Goal: Task Accomplishment & Management: Manage account settings

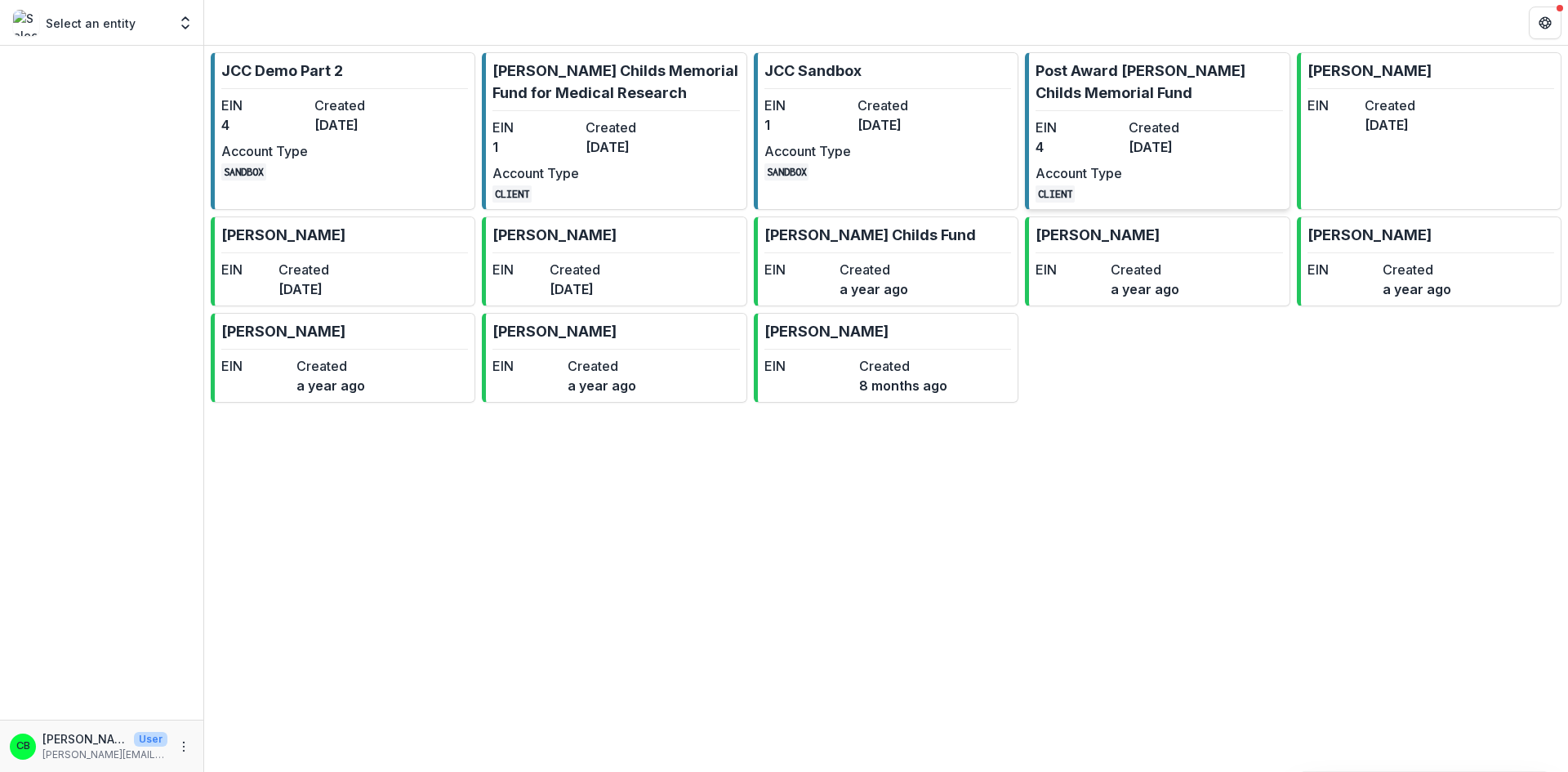
click at [1200, 89] on p "Post Award [PERSON_NAME] Childs Memorial Fund" at bounding box center [1159, 81] width 246 height 44
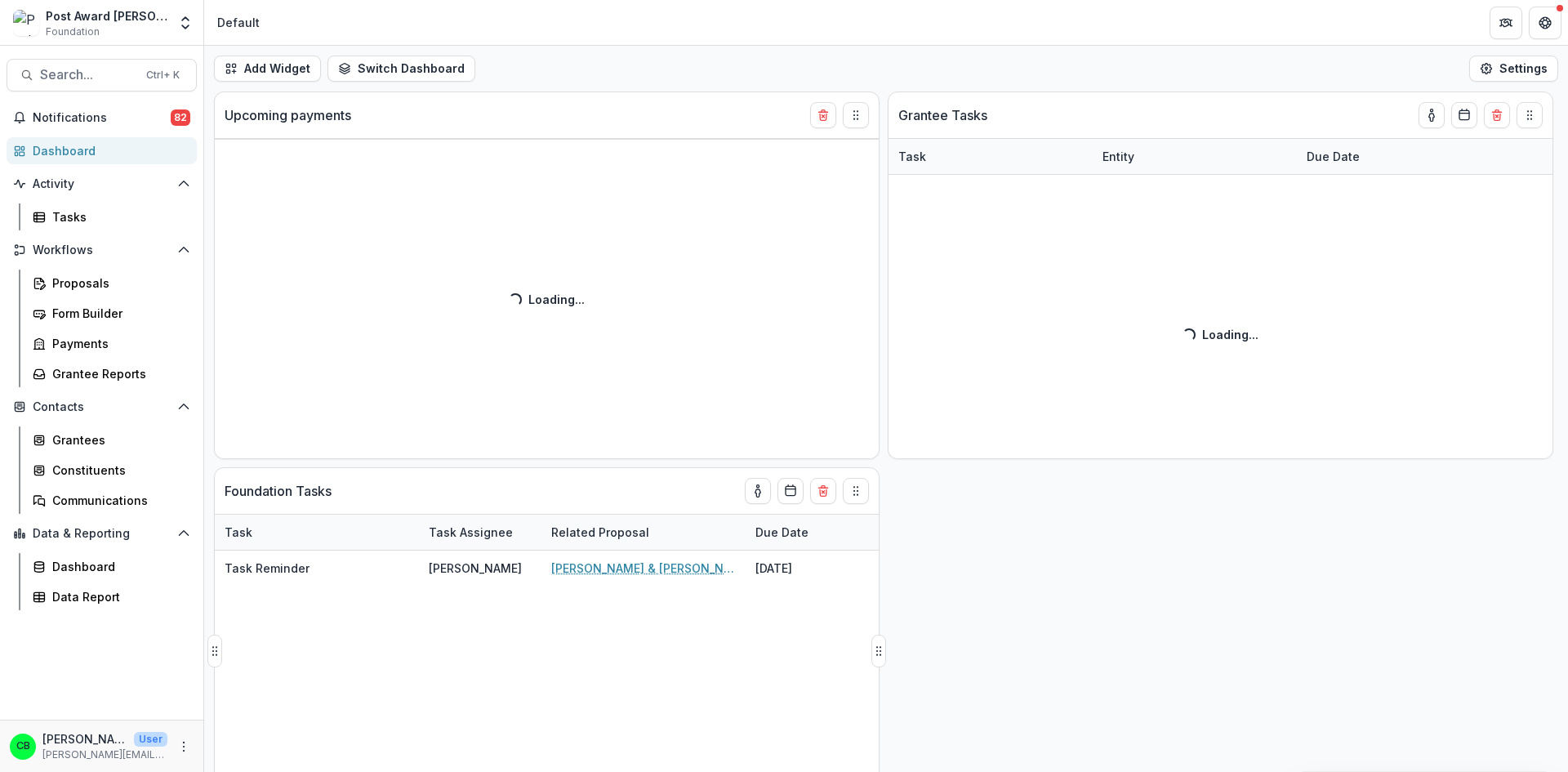
select select "******"
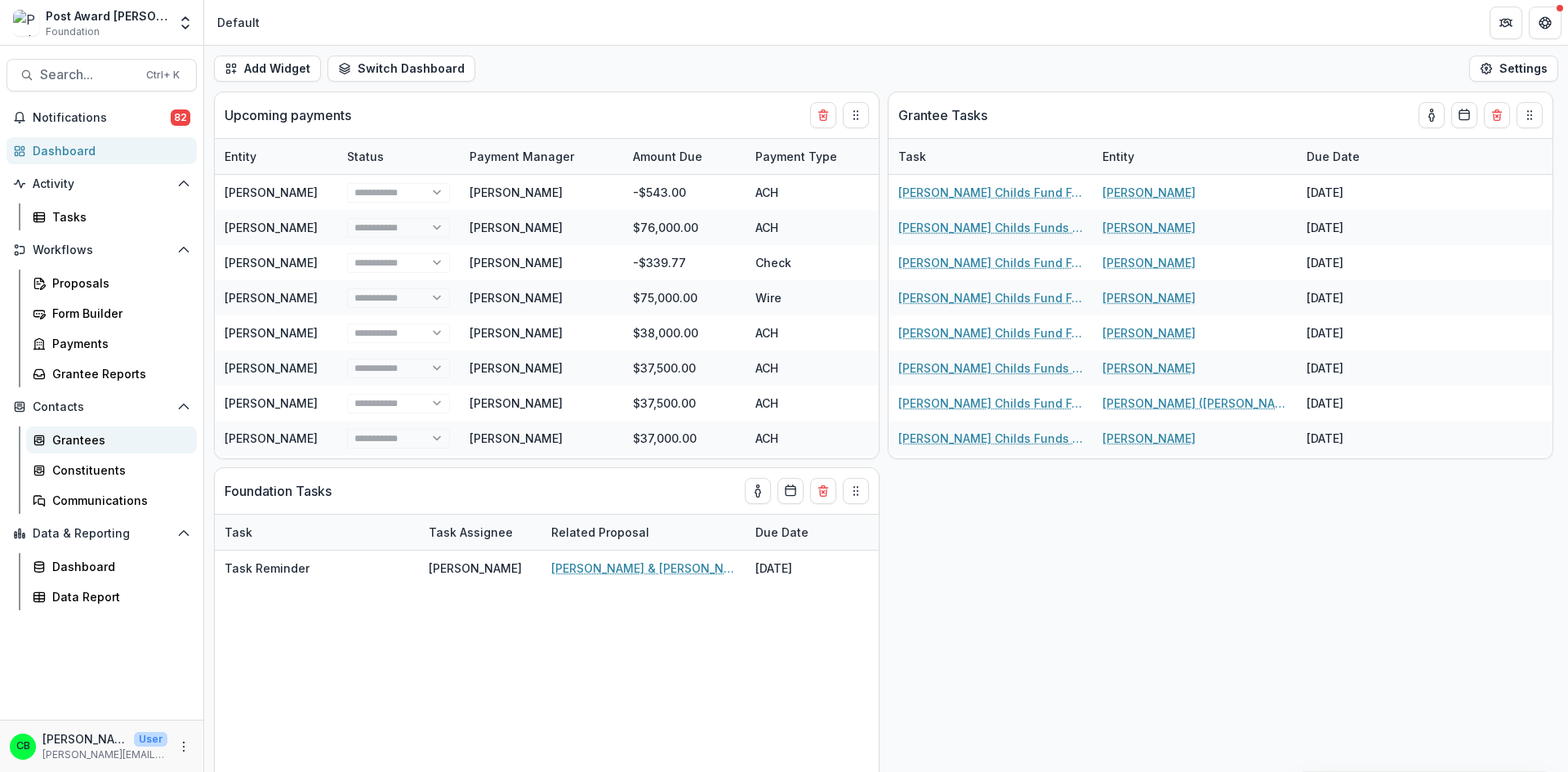
click at [77, 436] on div "Grantees" at bounding box center [117, 440] width 131 height 17
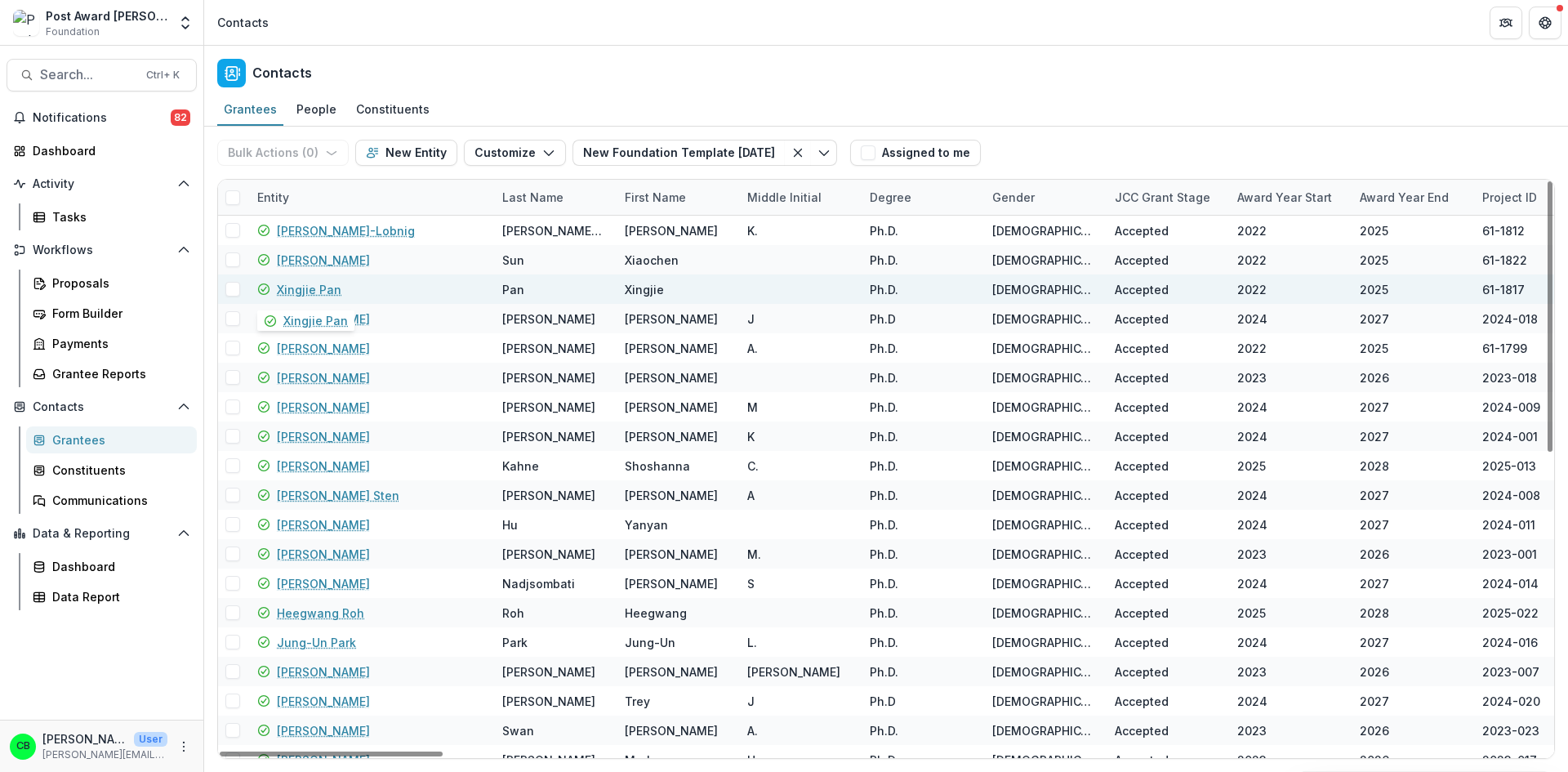
click at [319, 286] on link "Xingjie Pan" at bounding box center [309, 289] width 64 height 17
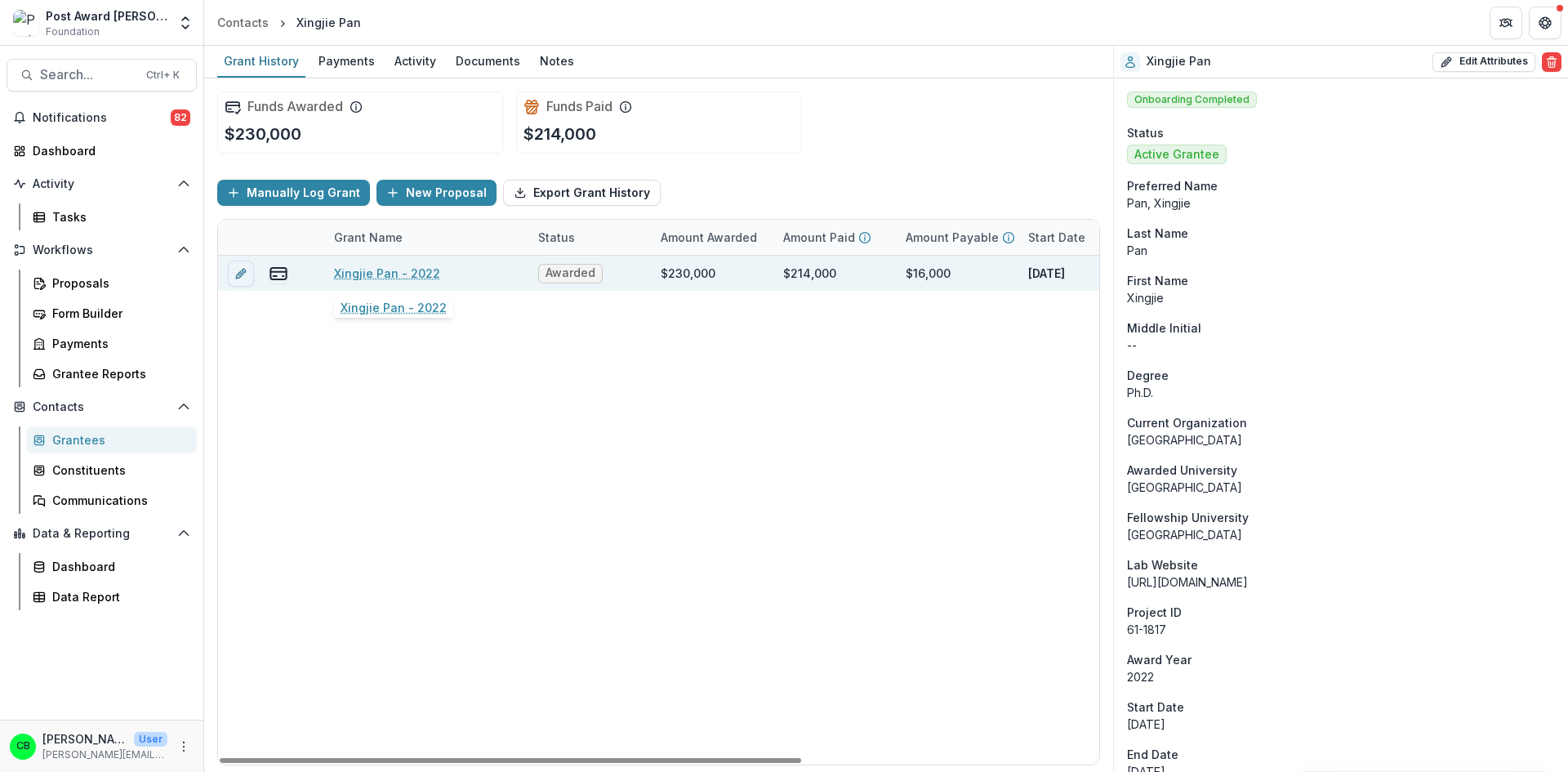
click at [375, 279] on link "Xingjie Pan - 2022" at bounding box center [387, 273] width 106 height 17
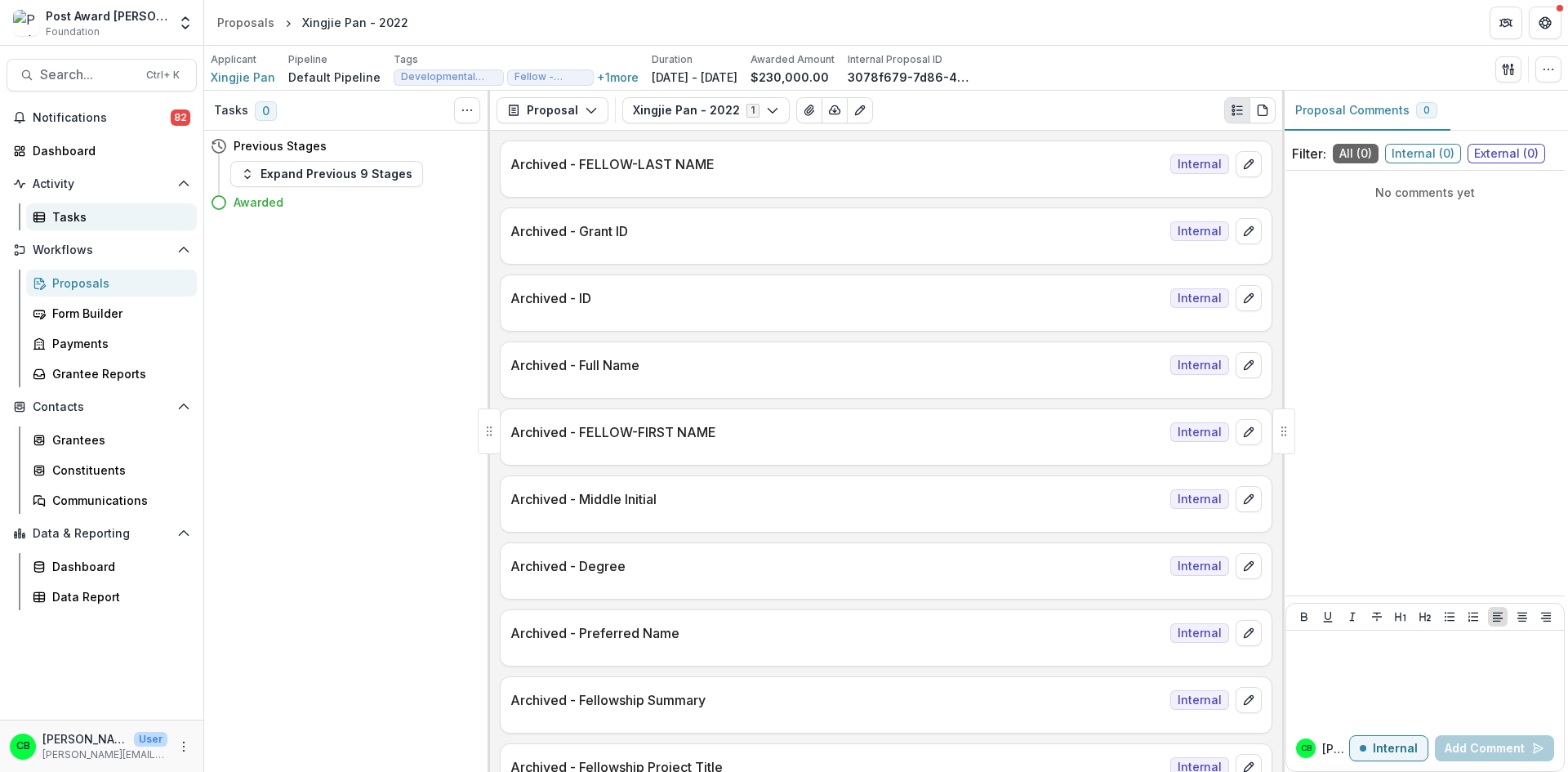
click at [77, 215] on div "Tasks" at bounding box center [117, 217] width 131 height 17
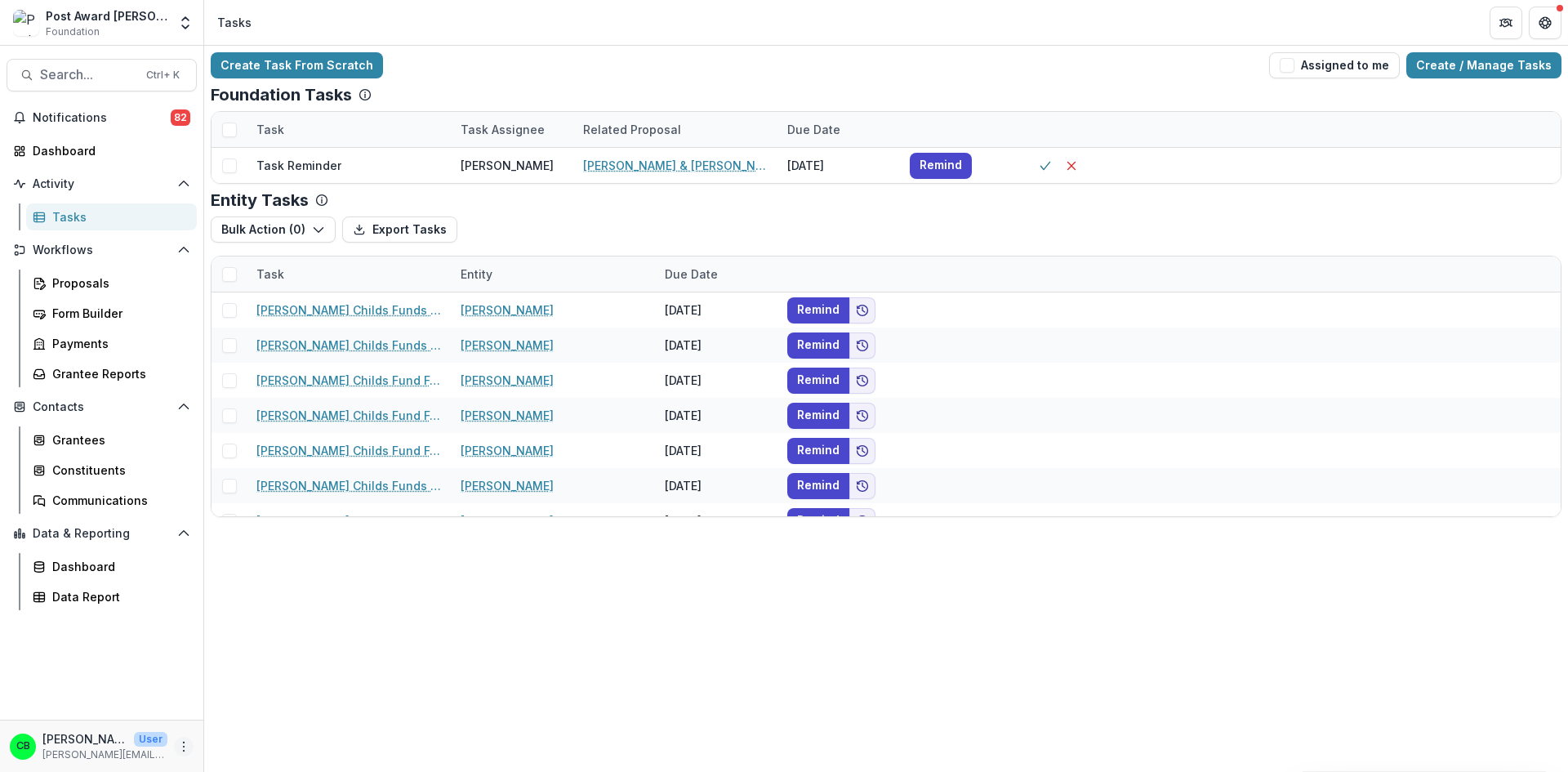
click at [179, 745] on icon "More" at bounding box center [183, 746] width 13 height 13
click at [292, 717] on link "User Settings" at bounding box center [291, 712] width 174 height 27
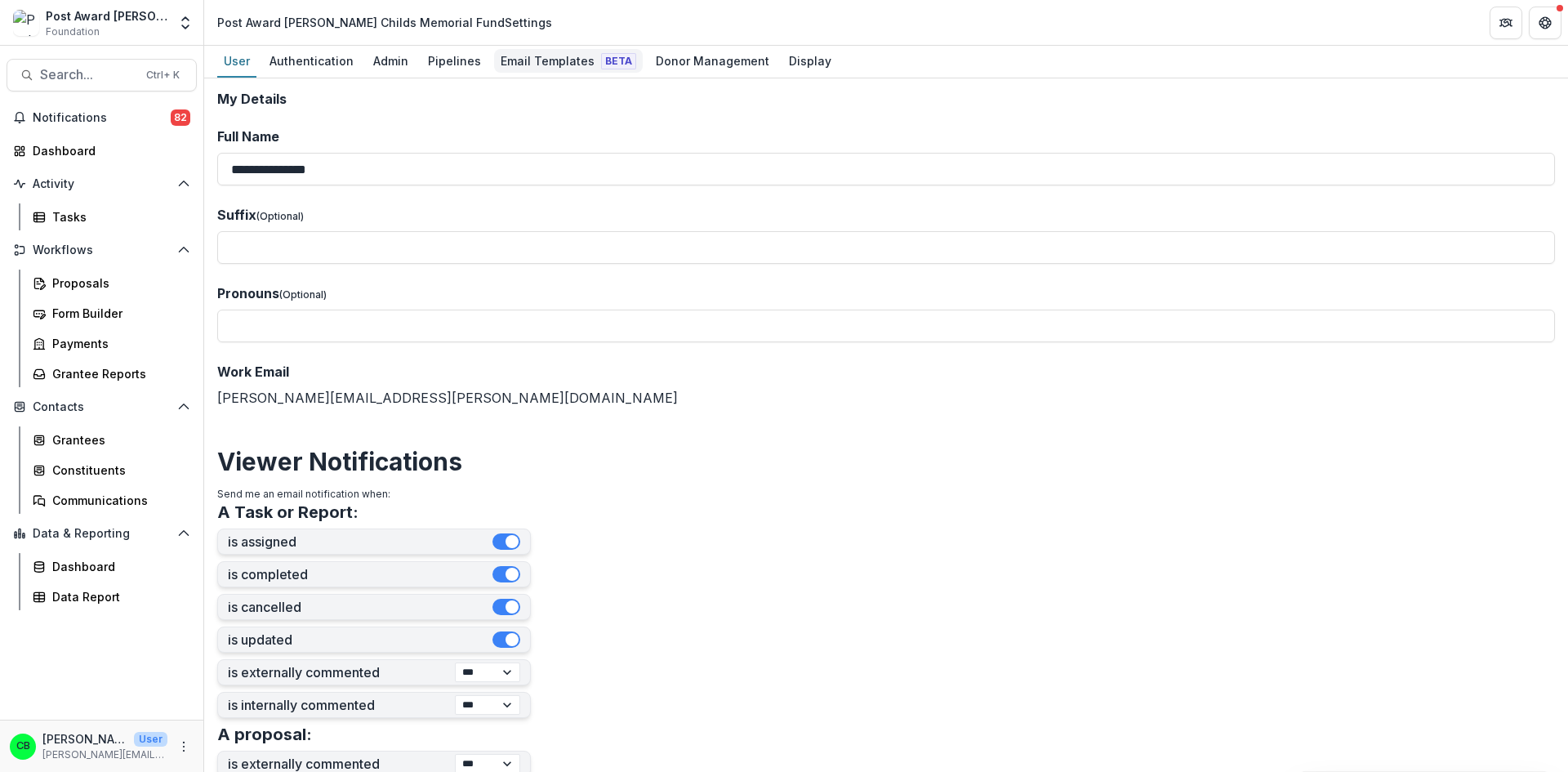
click at [544, 57] on div "Email Templates Beta" at bounding box center [569, 60] width 149 height 24
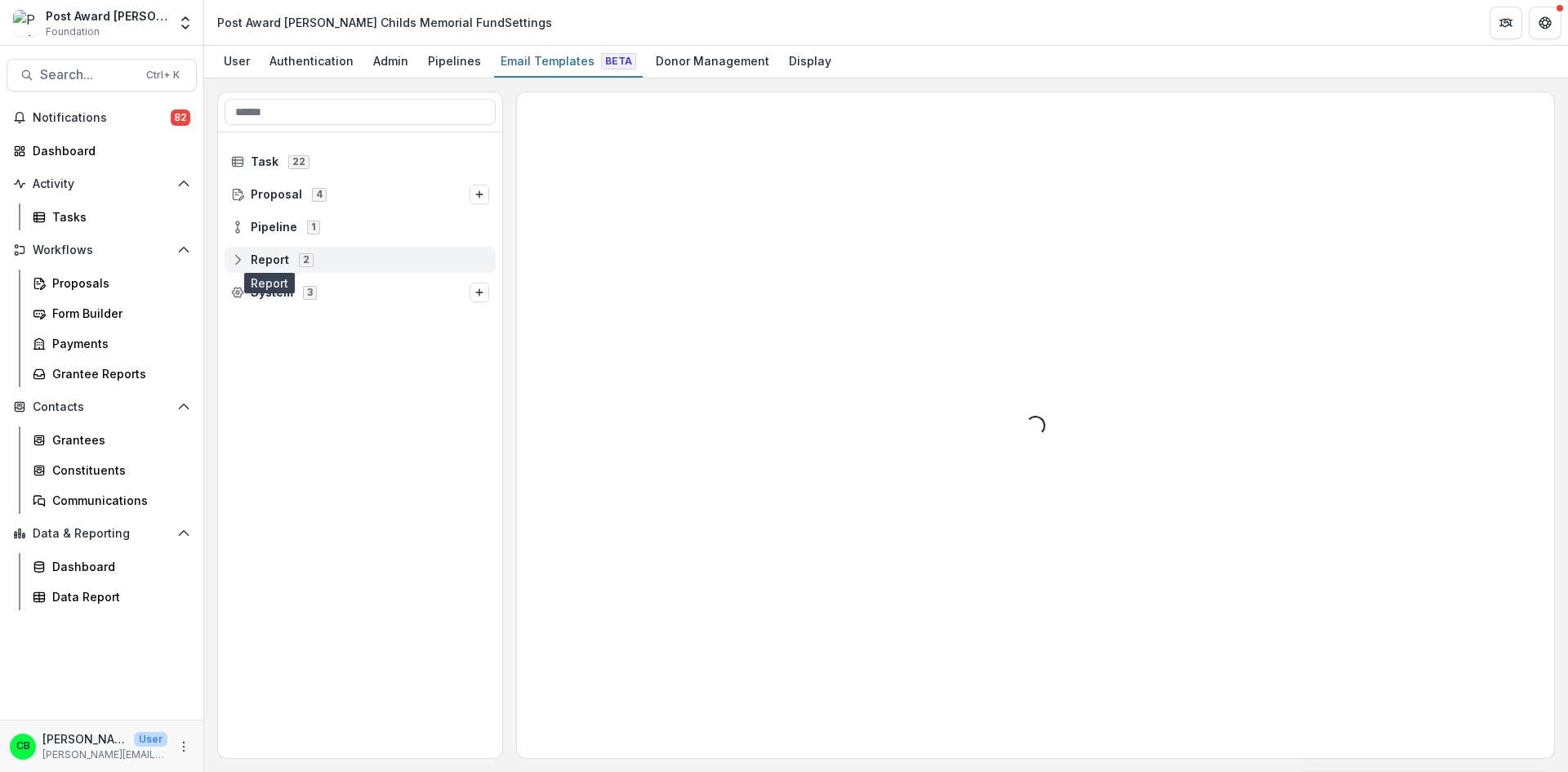
click at [272, 264] on span "Report" at bounding box center [269, 260] width 38 height 14
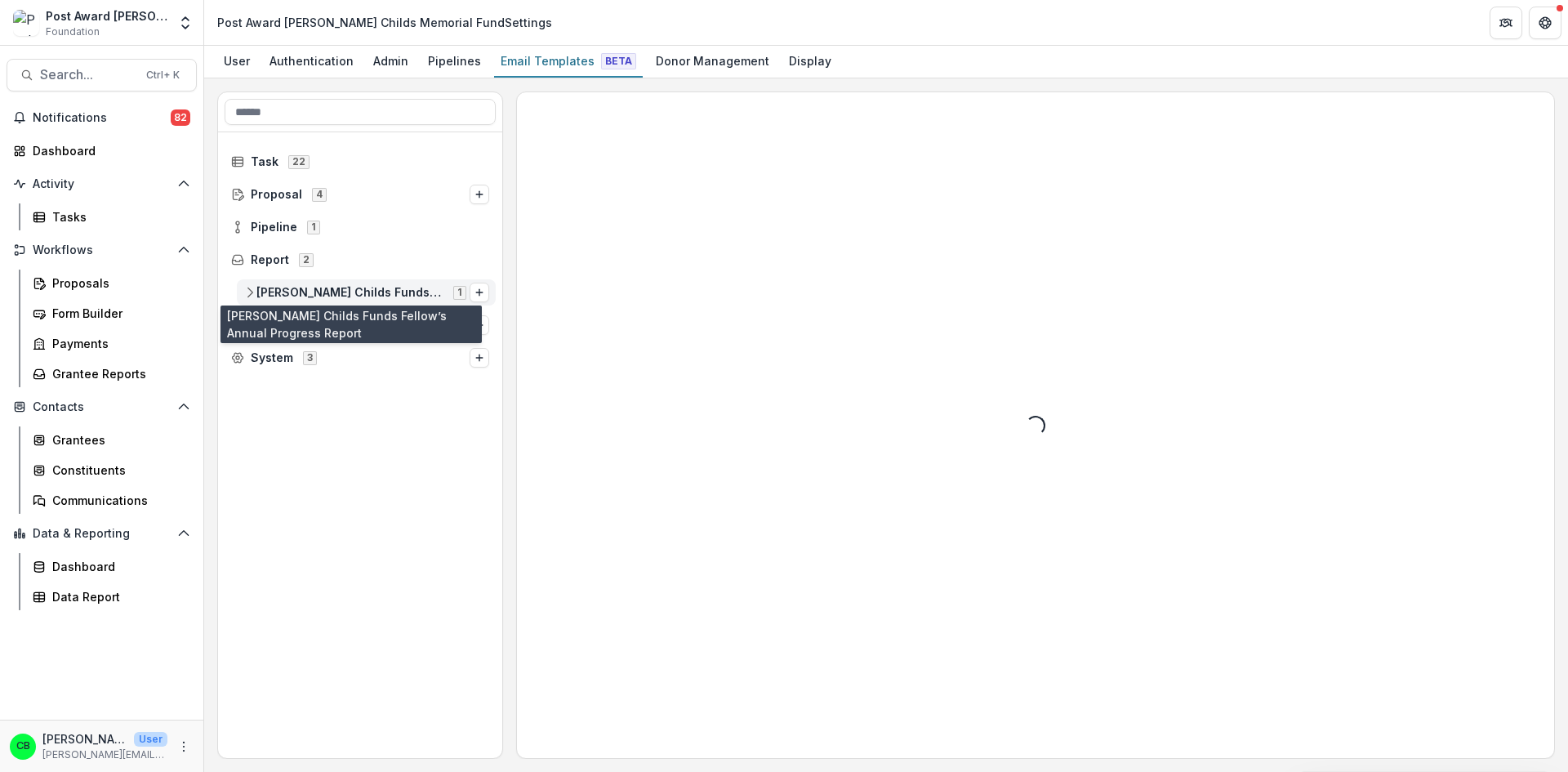
click at [303, 289] on span "[PERSON_NAME] Childs Funds Fellow’s Annual Progress Report" at bounding box center [350, 293] width 187 height 14
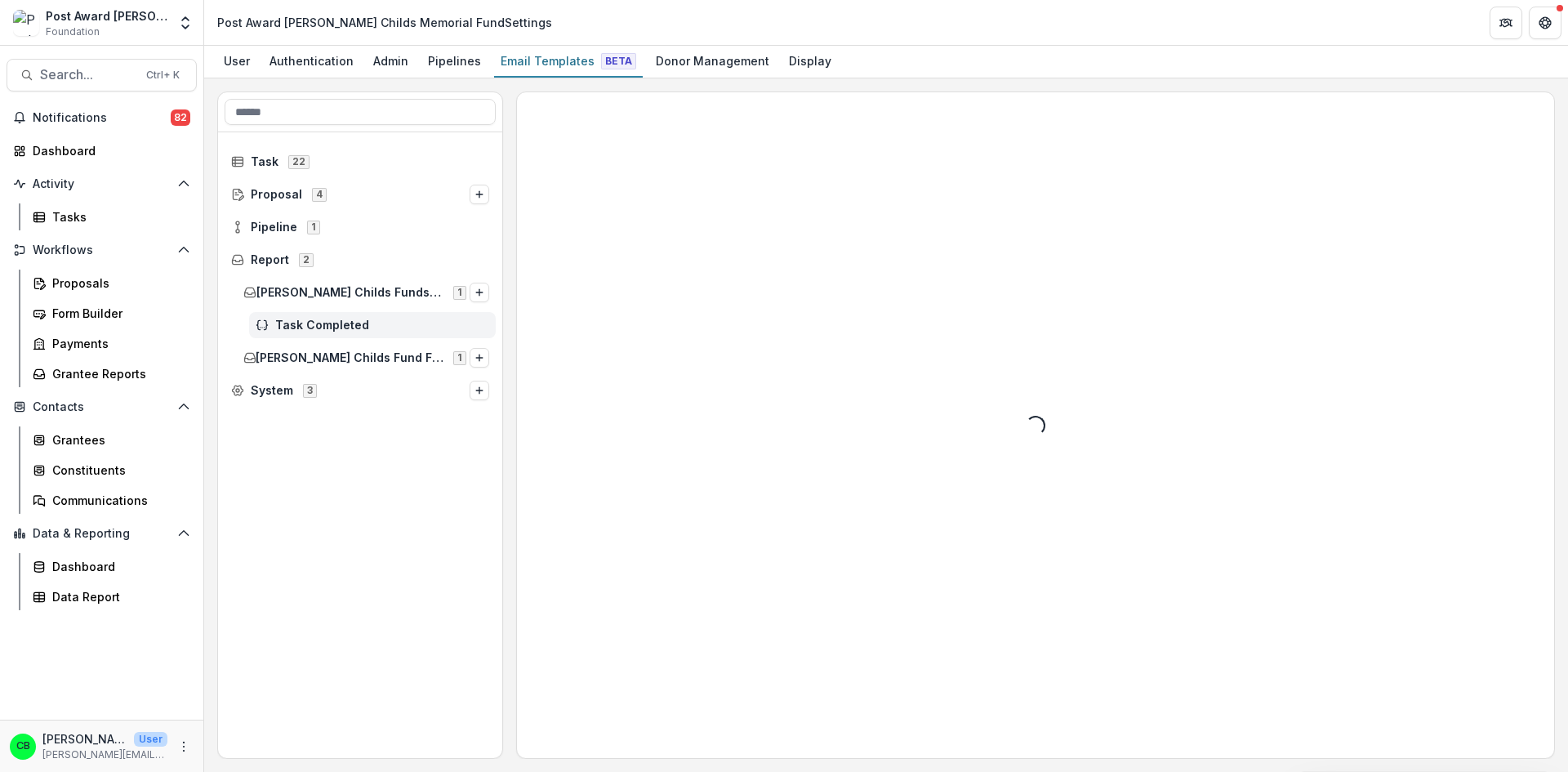
click at [310, 322] on span "Task Completed" at bounding box center [382, 325] width 214 height 14
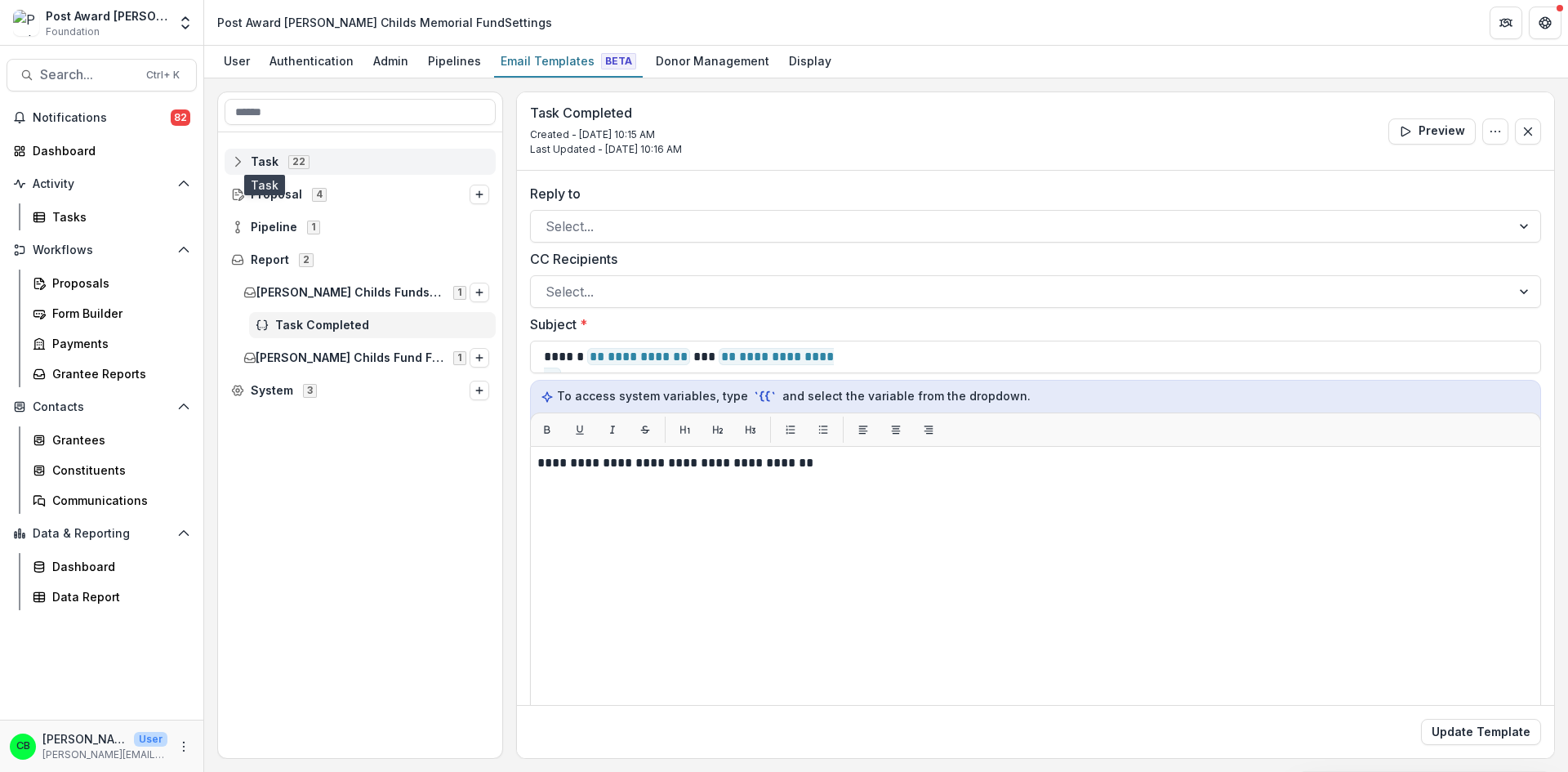
click at [258, 160] on span "Task" at bounding box center [265, 162] width 28 height 14
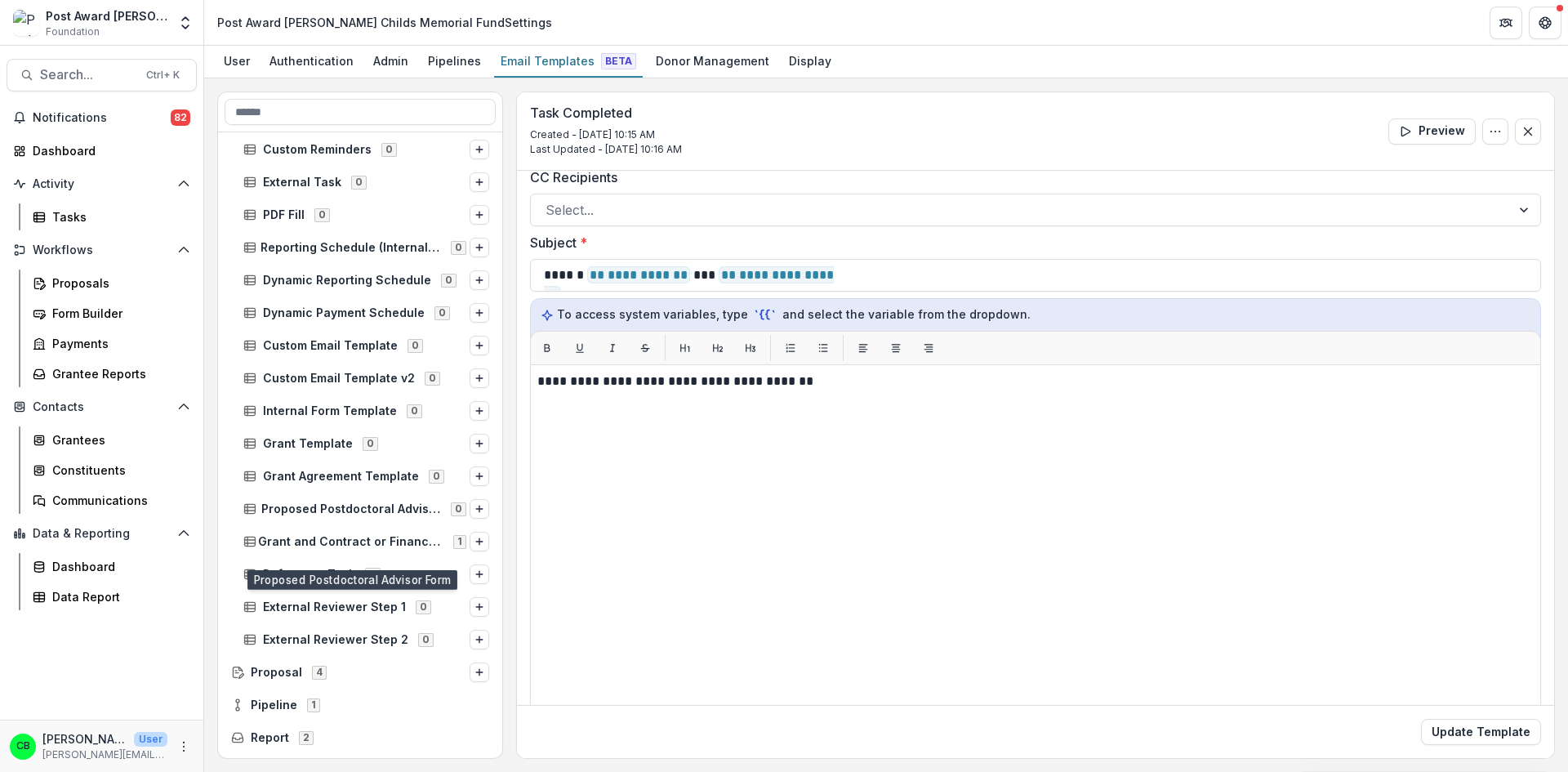
scroll to position [245, 0]
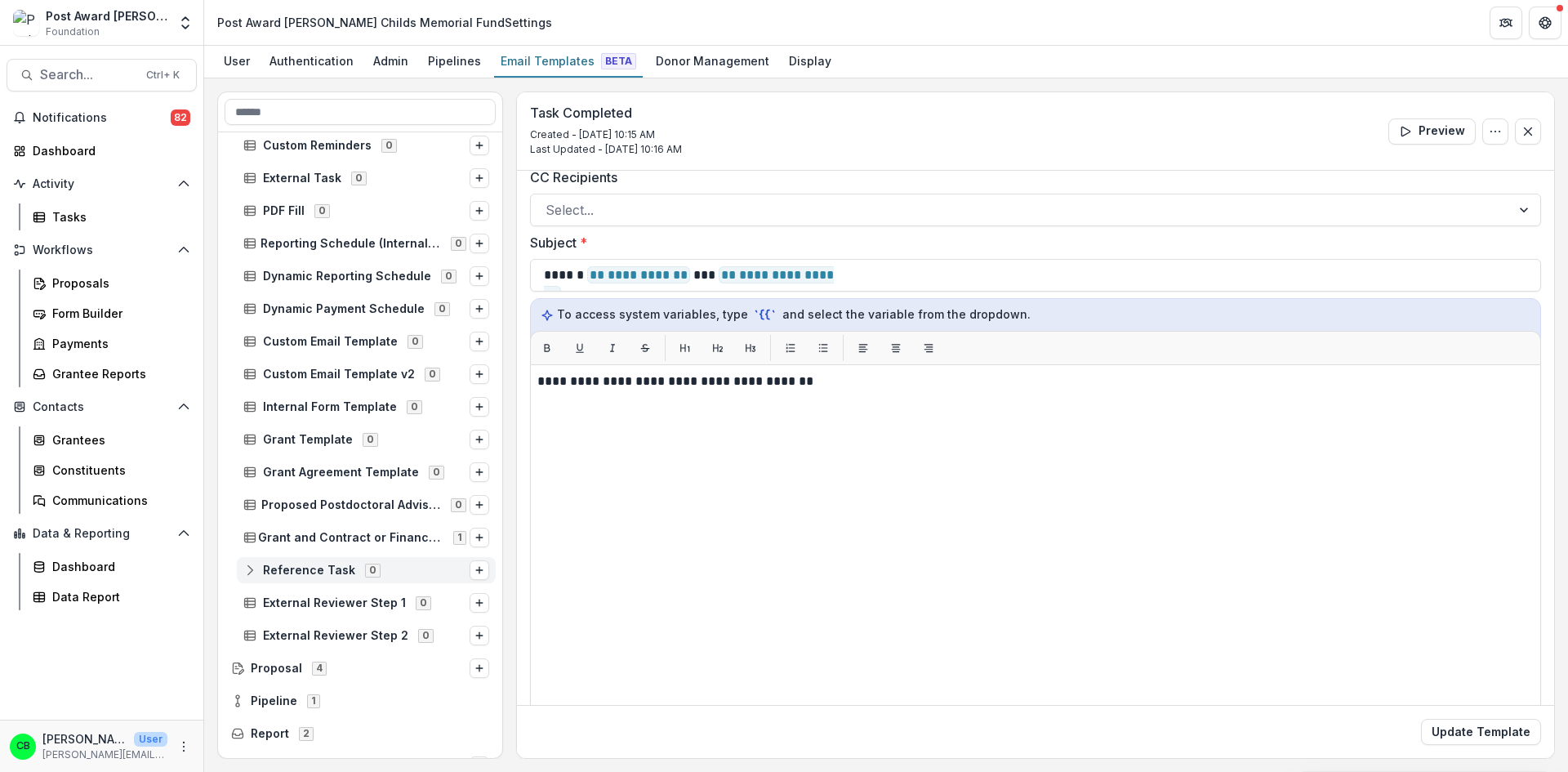
click at [253, 568] on icon at bounding box center [250, 570] width 13 height 13
click at [250, 570] on icon at bounding box center [250, 570] width 13 height 13
click at [179, 23] on icon "Open entity switcher" at bounding box center [185, 23] width 17 height 17
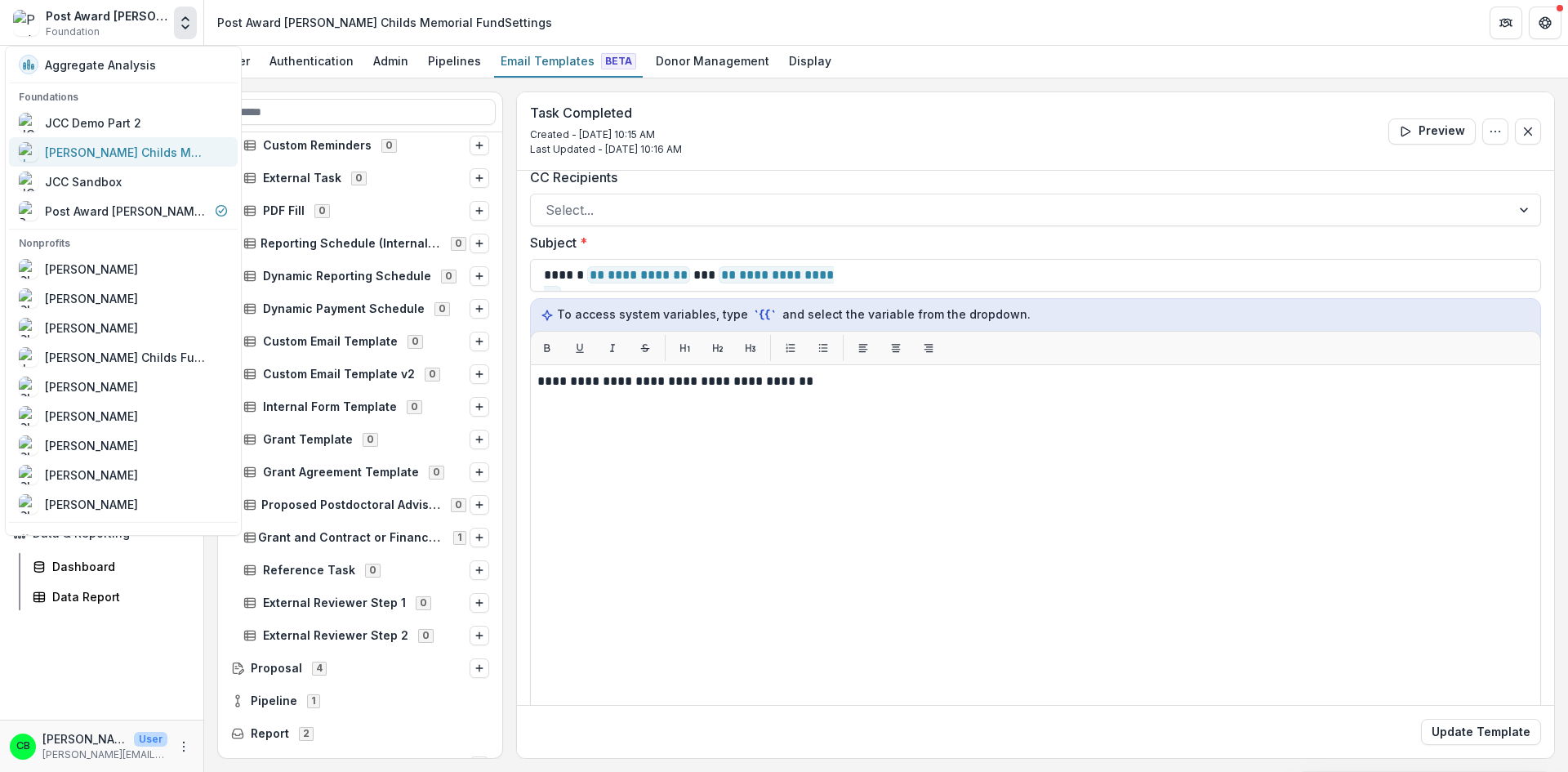
click at [112, 150] on div "[PERSON_NAME] Childs Memorial Fund for Medical Research" at bounding box center [126, 152] width 164 height 17
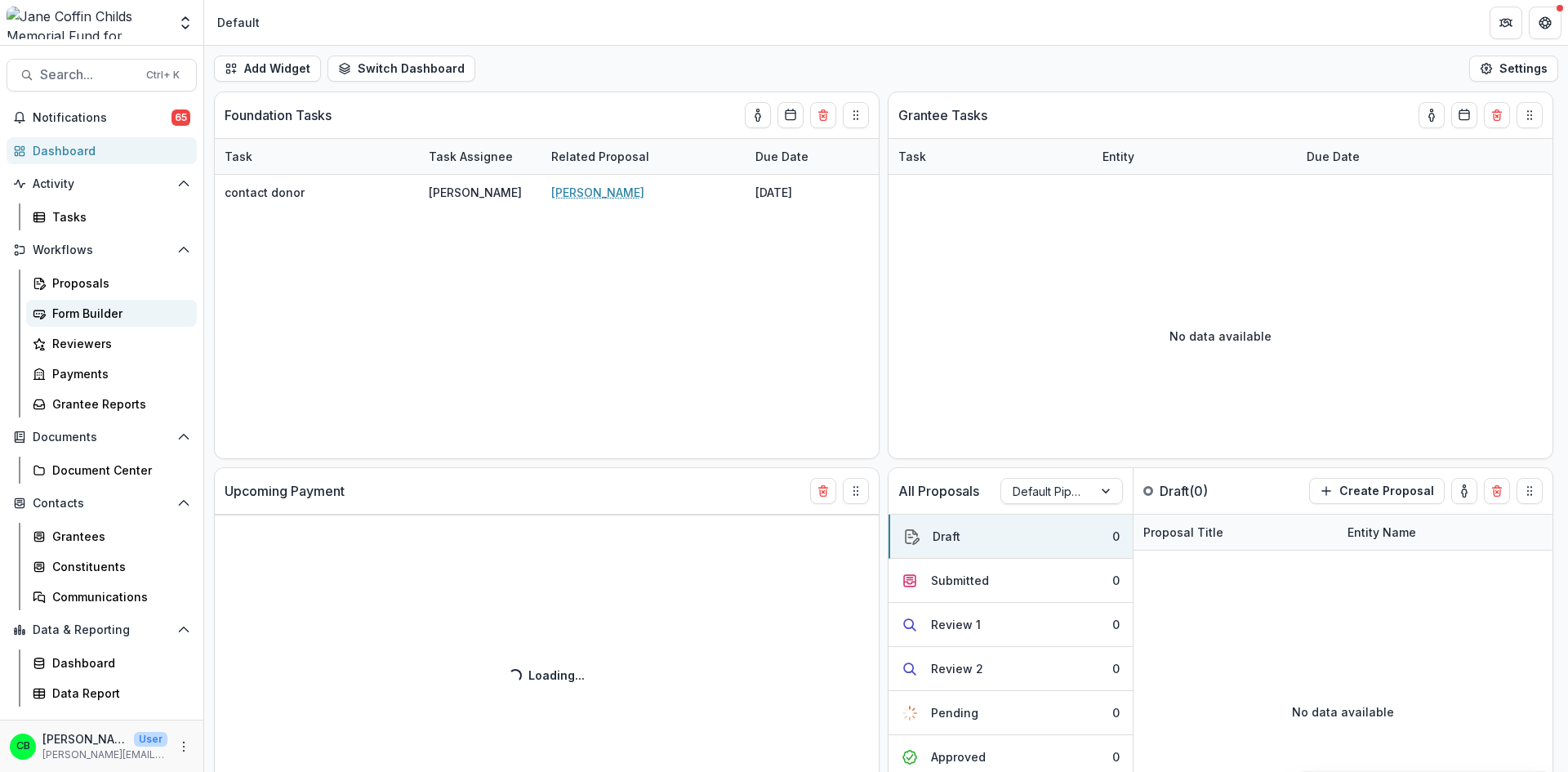
select select "******"
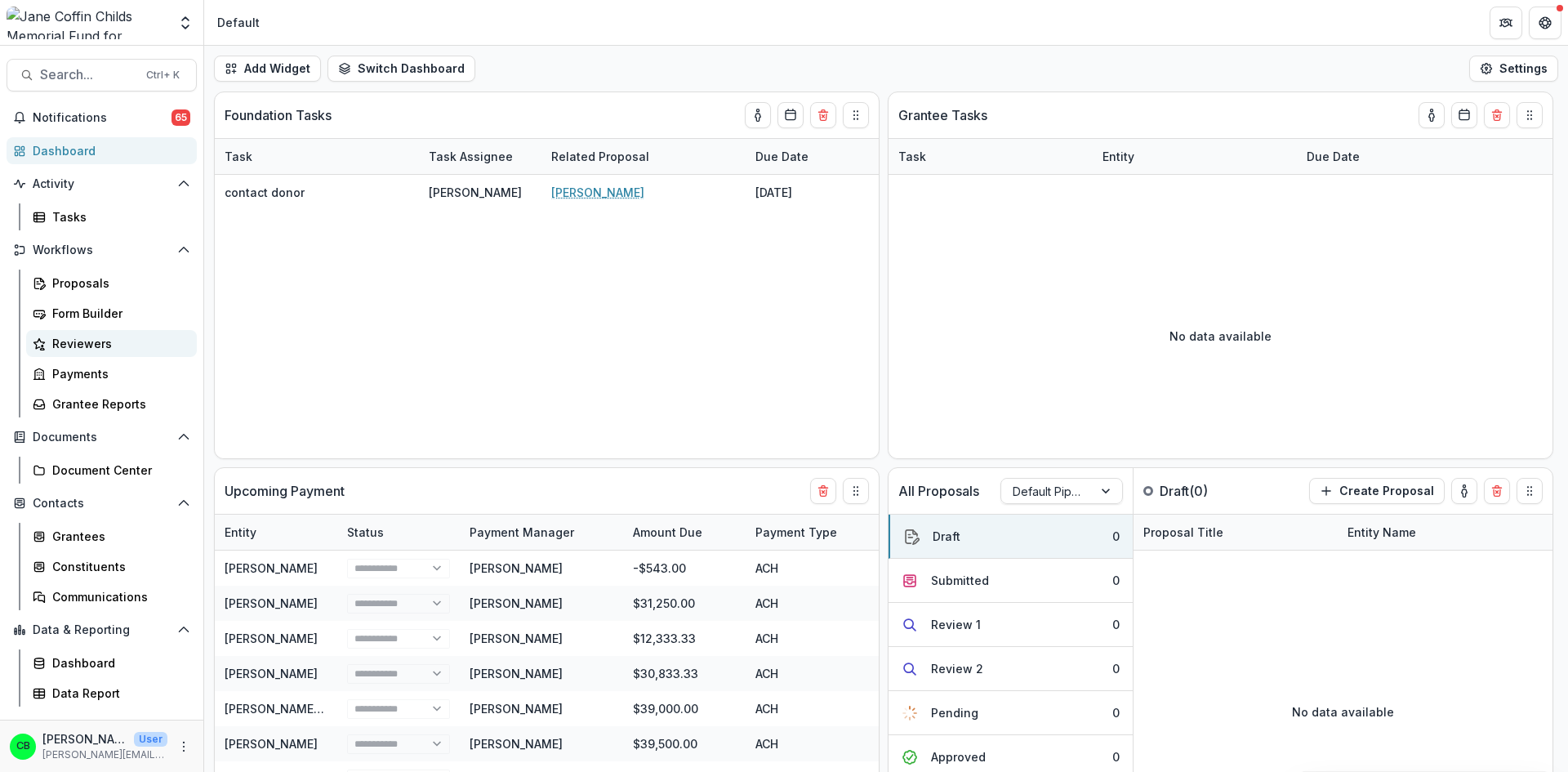
select select "******"
click at [184, 744] on icon "More" at bounding box center [183, 746] width 13 height 13
click at [182, 749] on icon "More" at bounding box center [183, 746] width 13 height 13
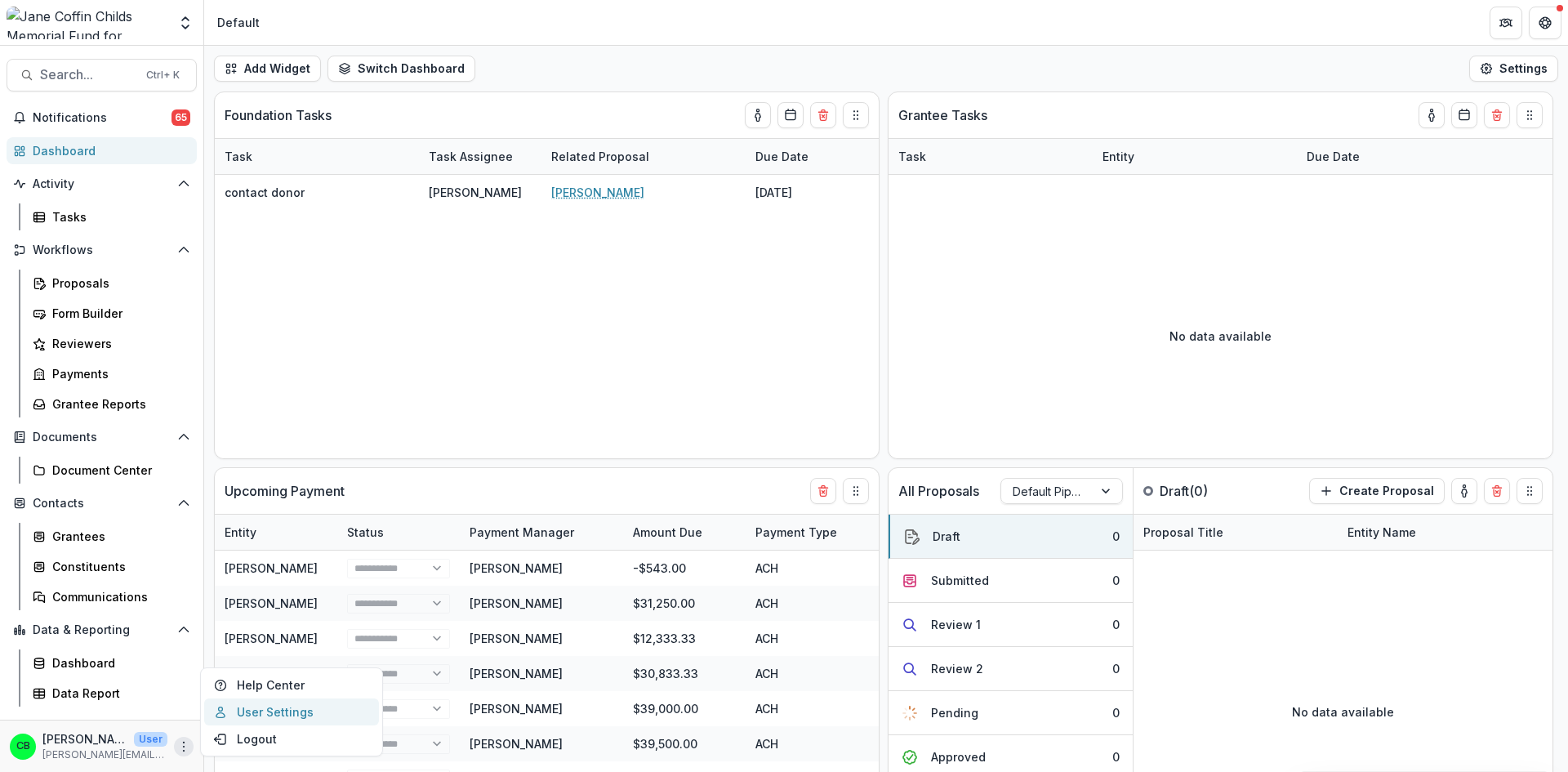
click at [266, 719] on link "User Settings" at bounding box center [291, 712] width 174 height 27
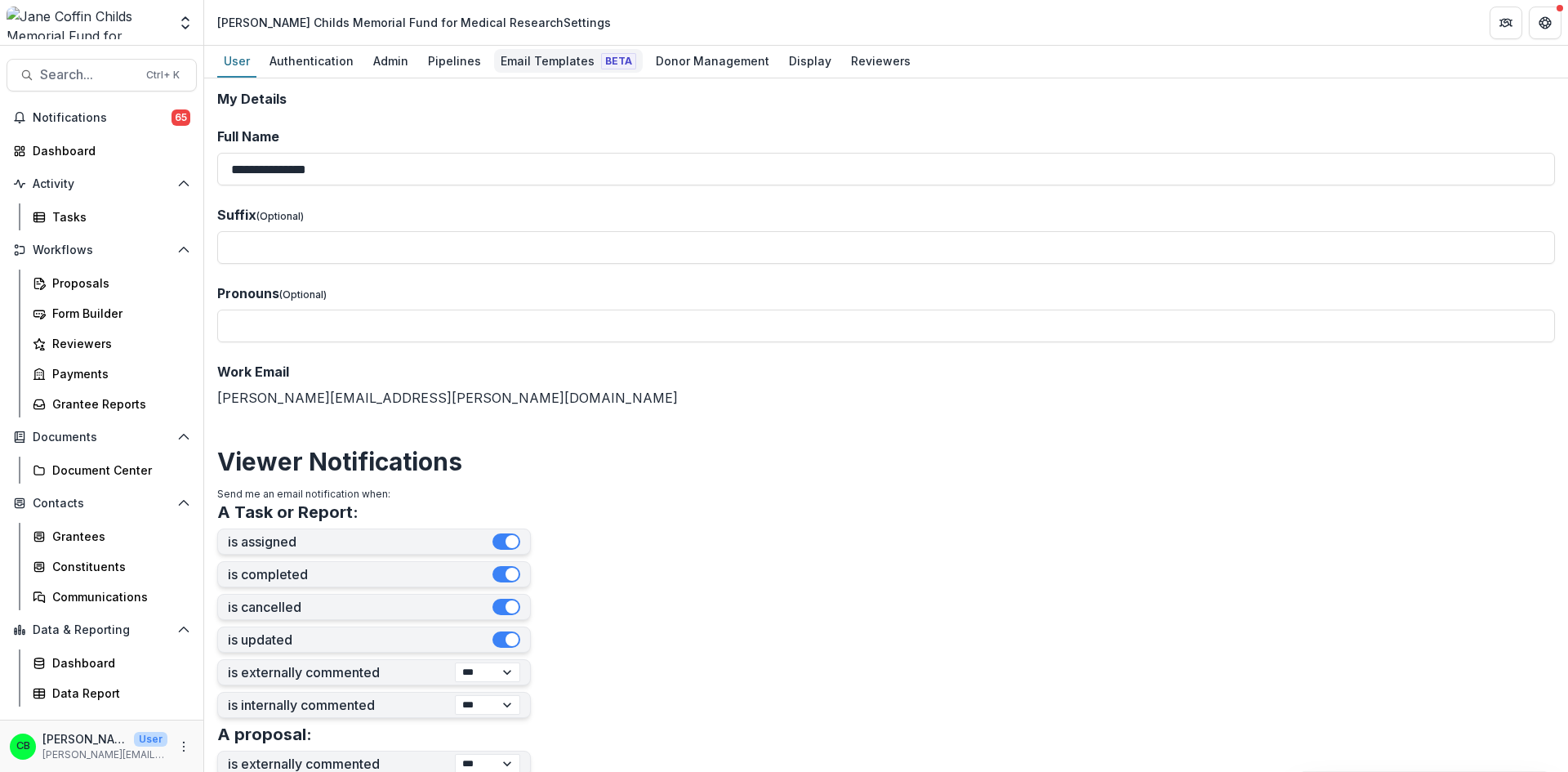
click at [550, 64] on div "Email Templates Beta" at bounding box center [569, 60] width 149 height 24
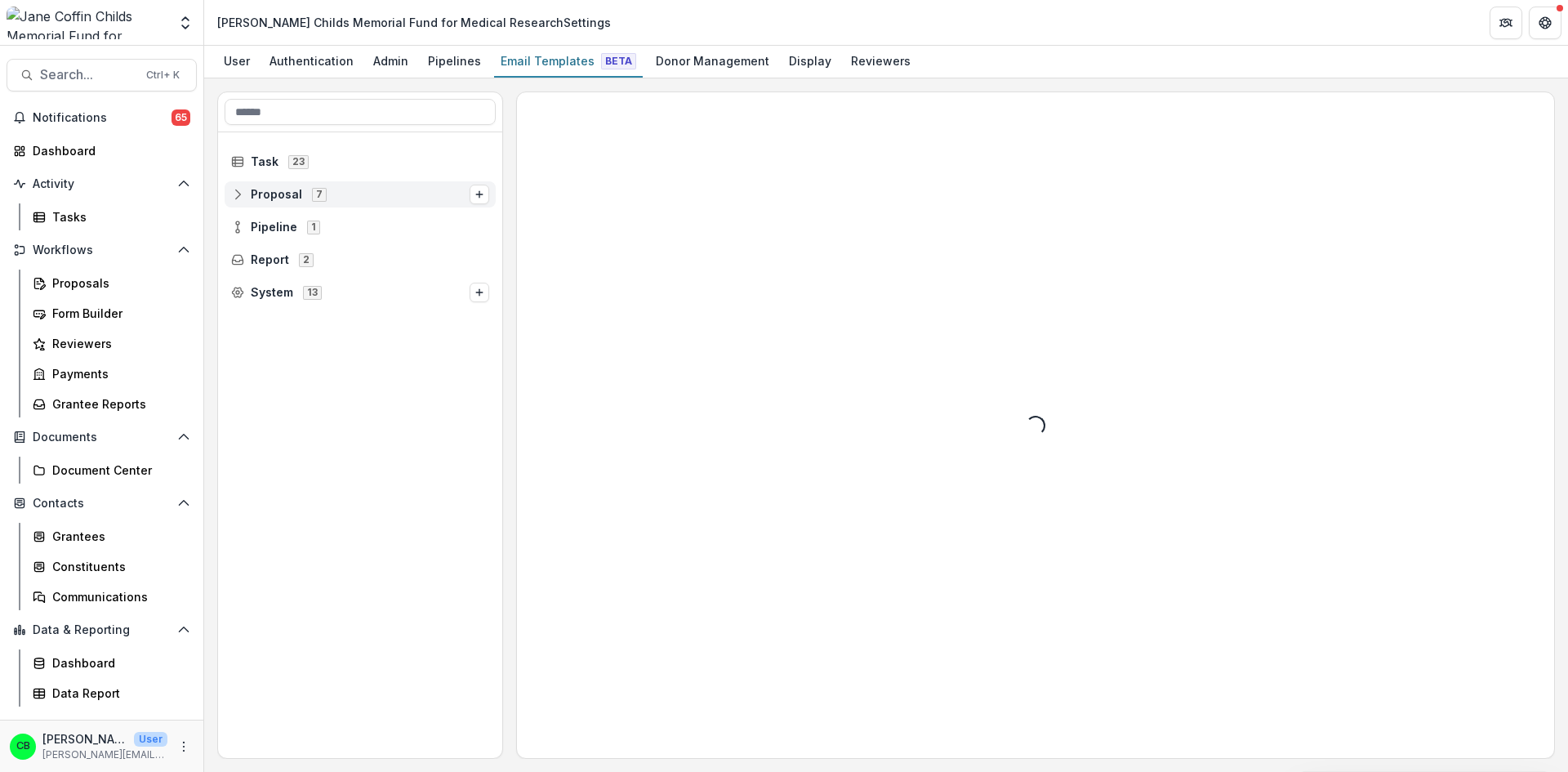
click at [236, 198] on icon at bounding box center [238, 194] width 13 height 13
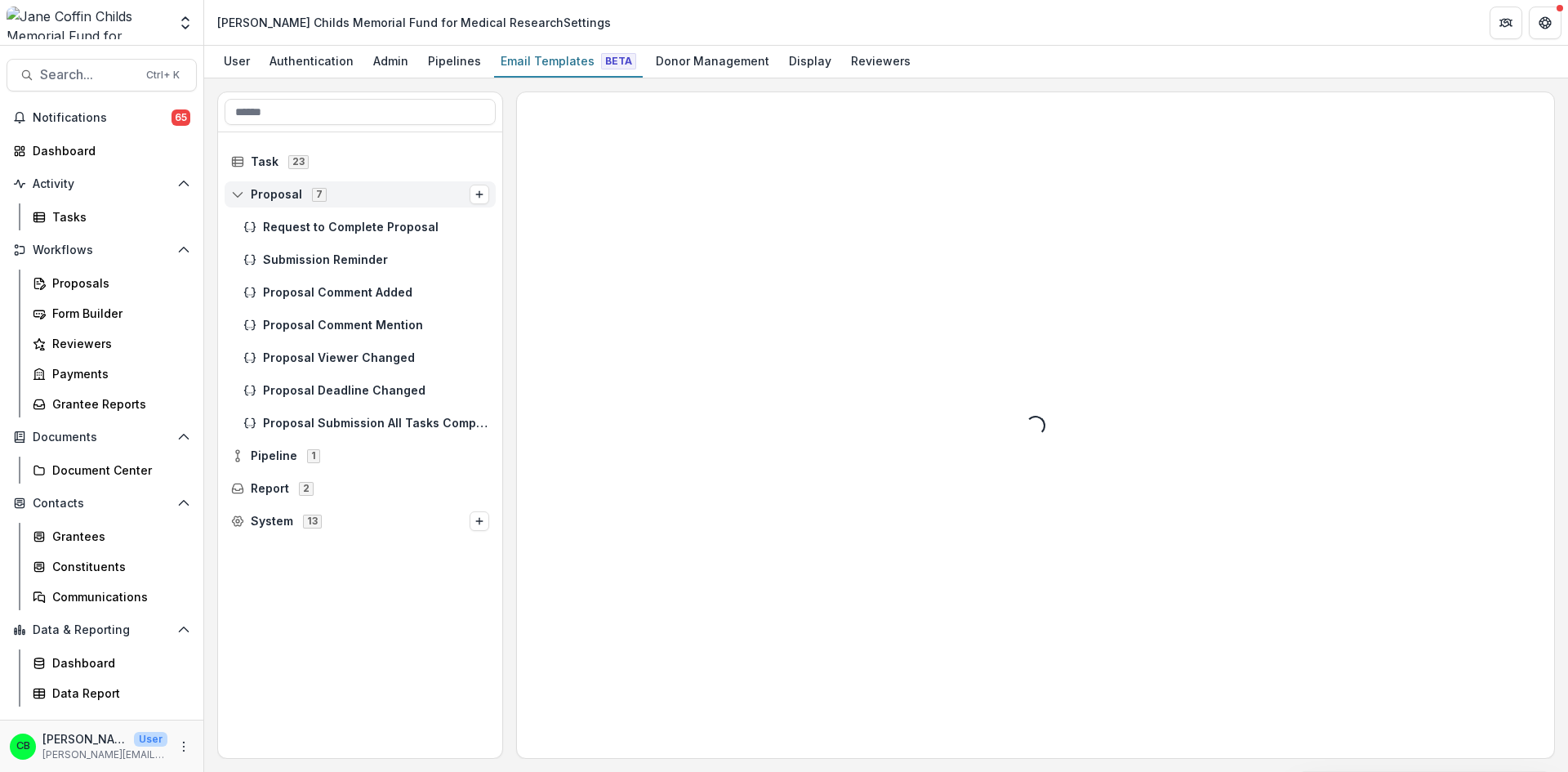
click at [241, 194] on icon at bounding box center [238, 194] width 13 height 13
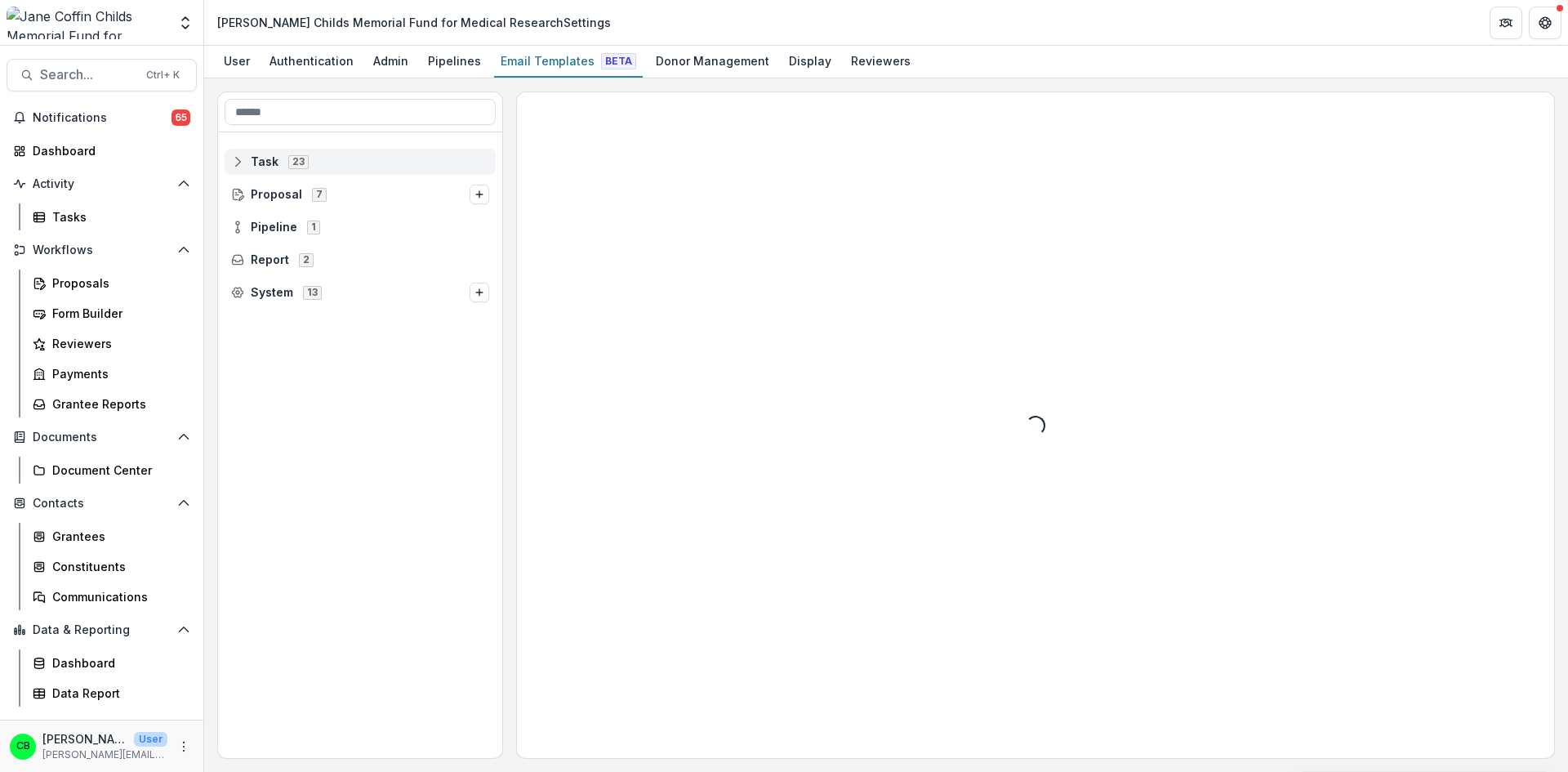
click at [237, 163] on icon at bounding box center [238, 162] width 13 height 13
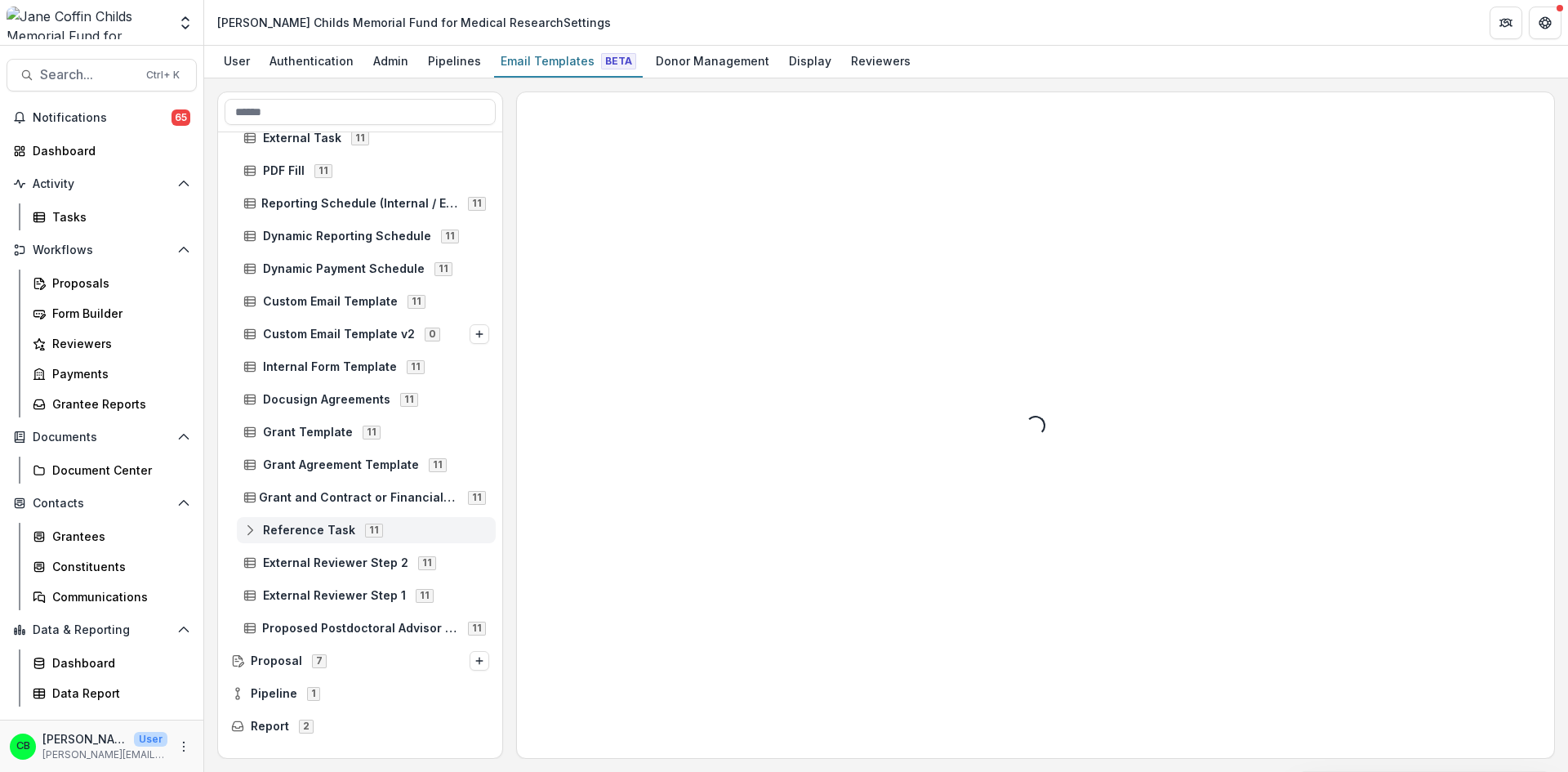
scroll to position [303, 0]
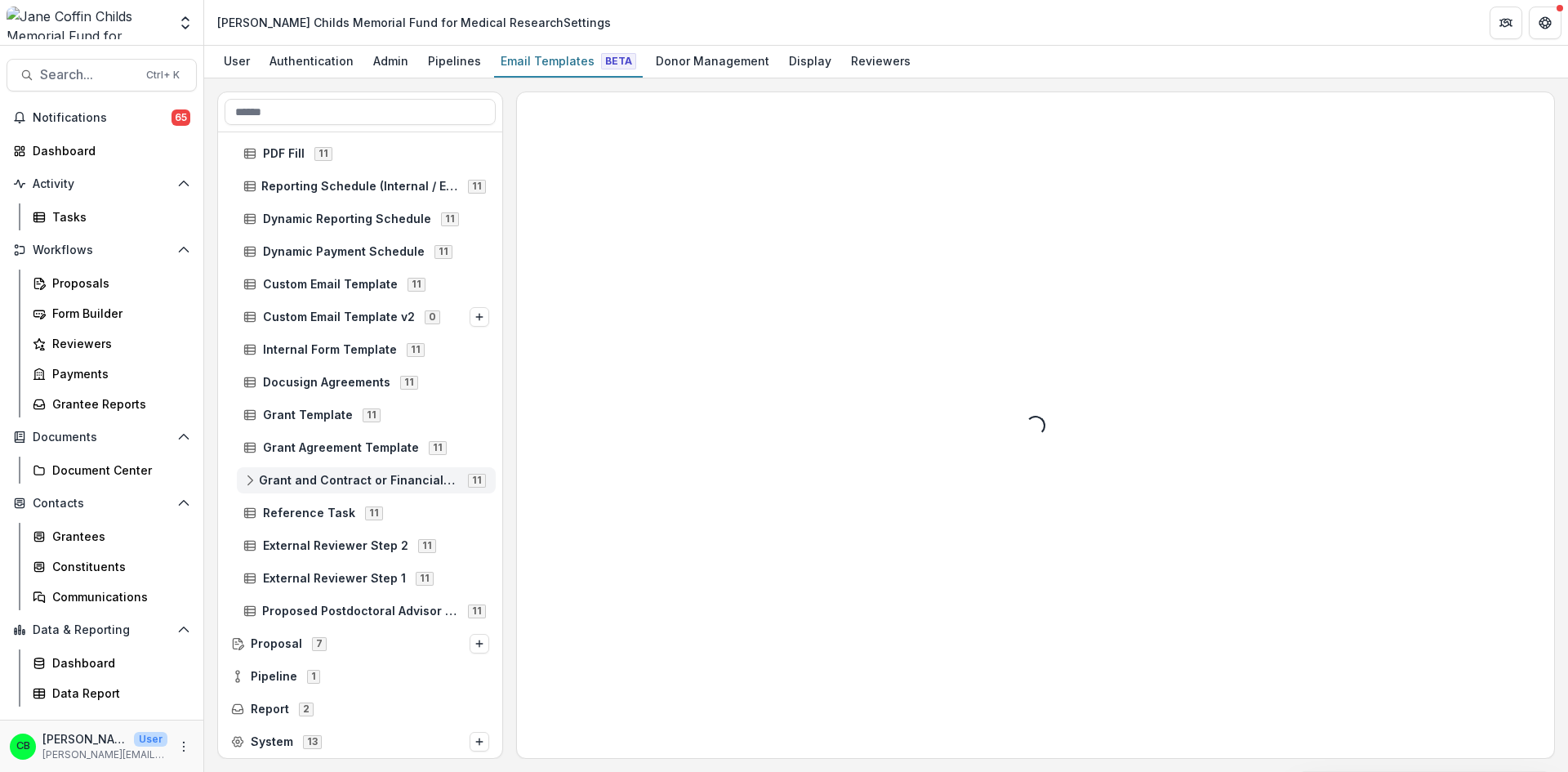
click at [243, 482] on icon at bounding box center [250, 480] width 13 height 13
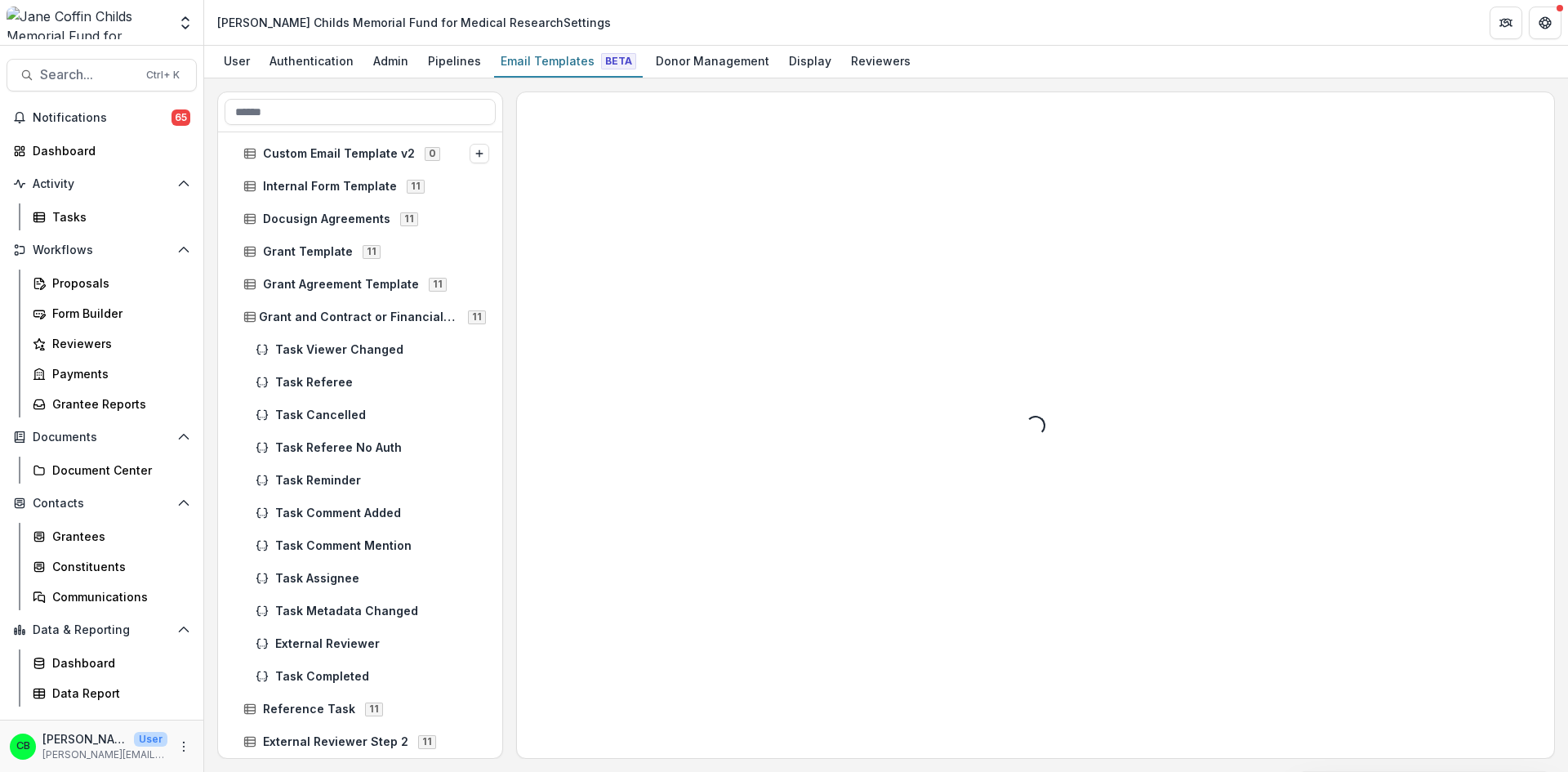
scroll to position [547, 0]
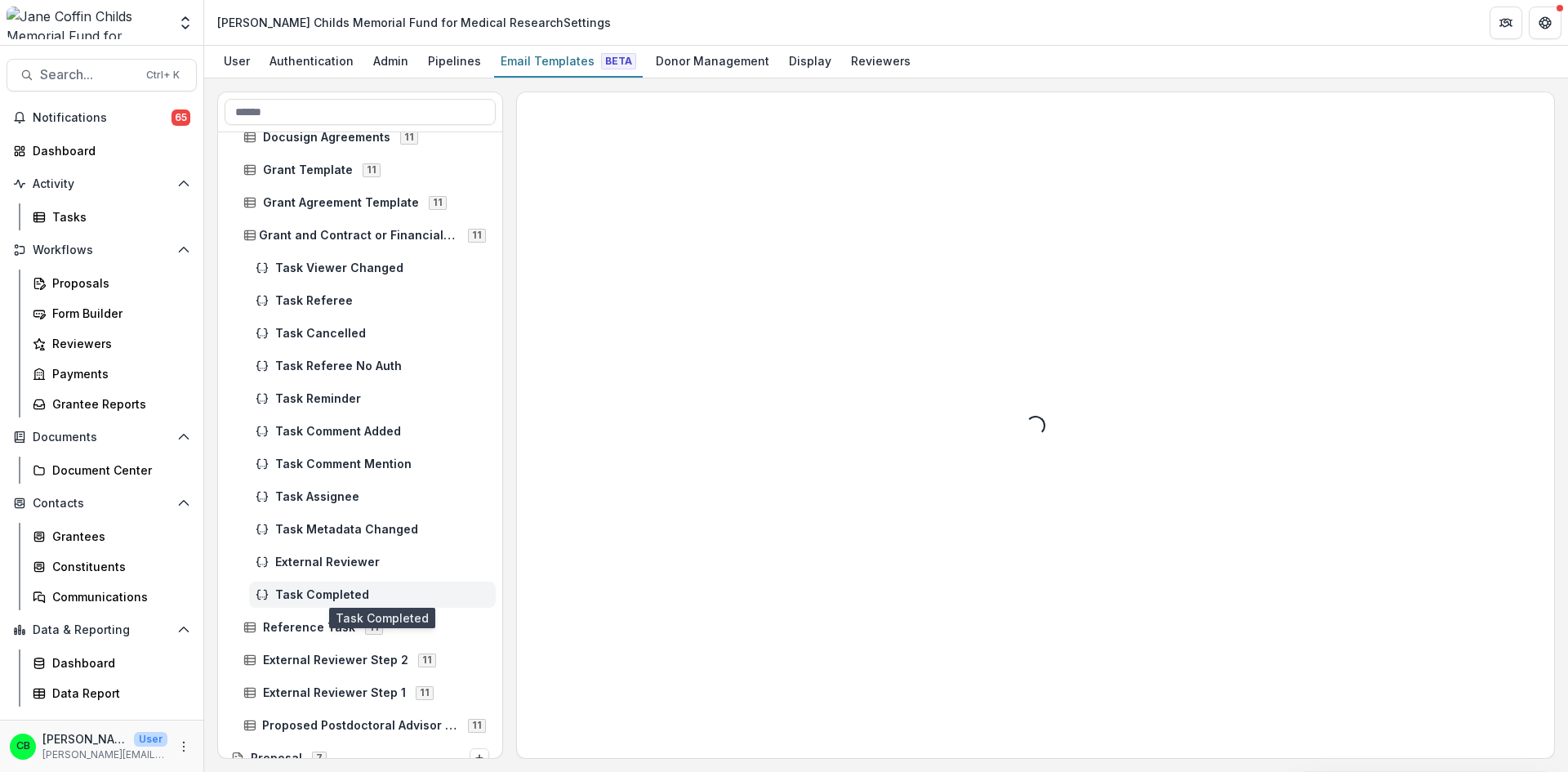
click at [338, 596] on span "Task Completed" at bounding box center [382, 594] width 214 height 14
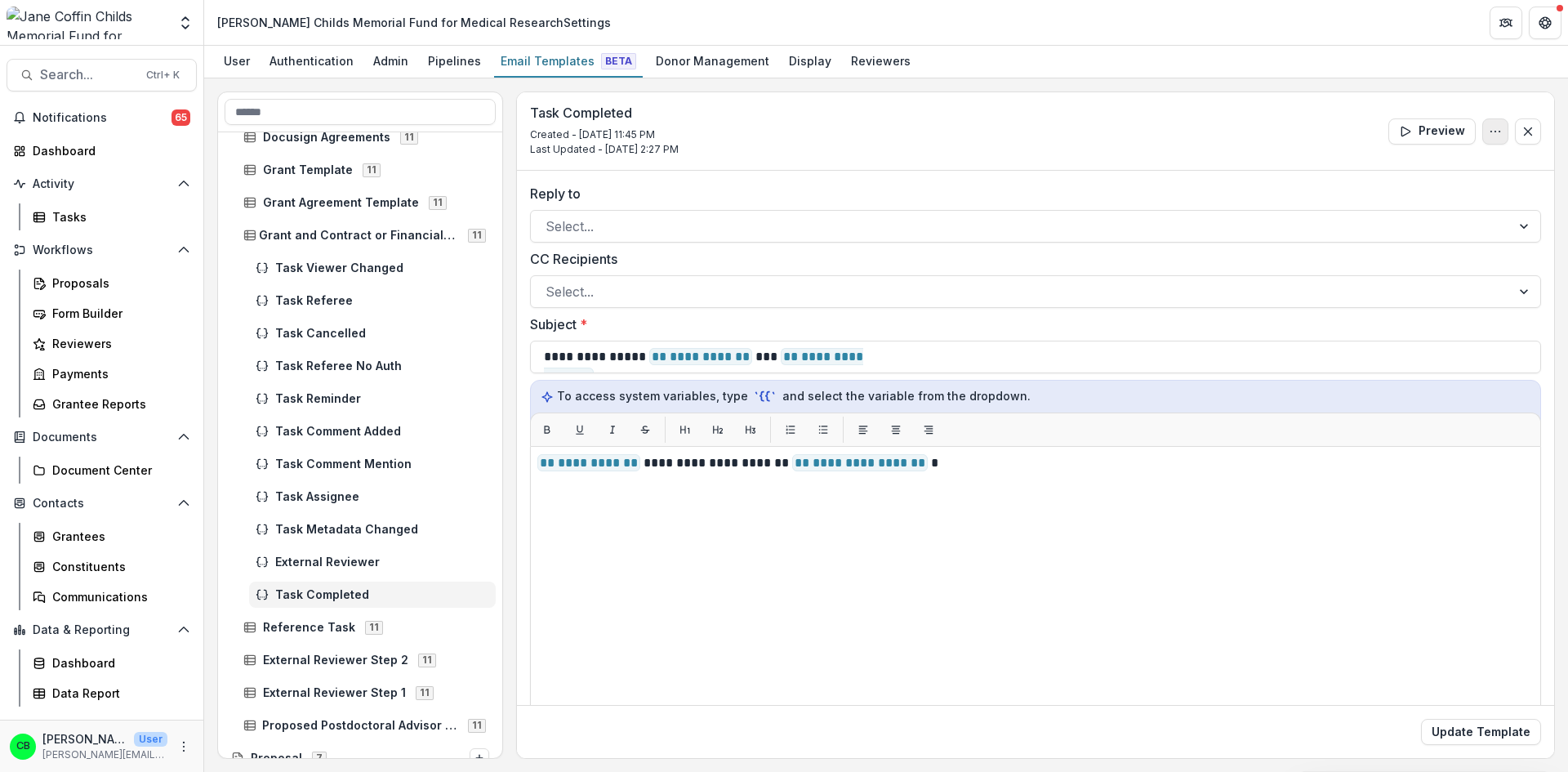
click at [1485, 142] on button "Options" at bounding box center [1496, 131] width 26 height 26
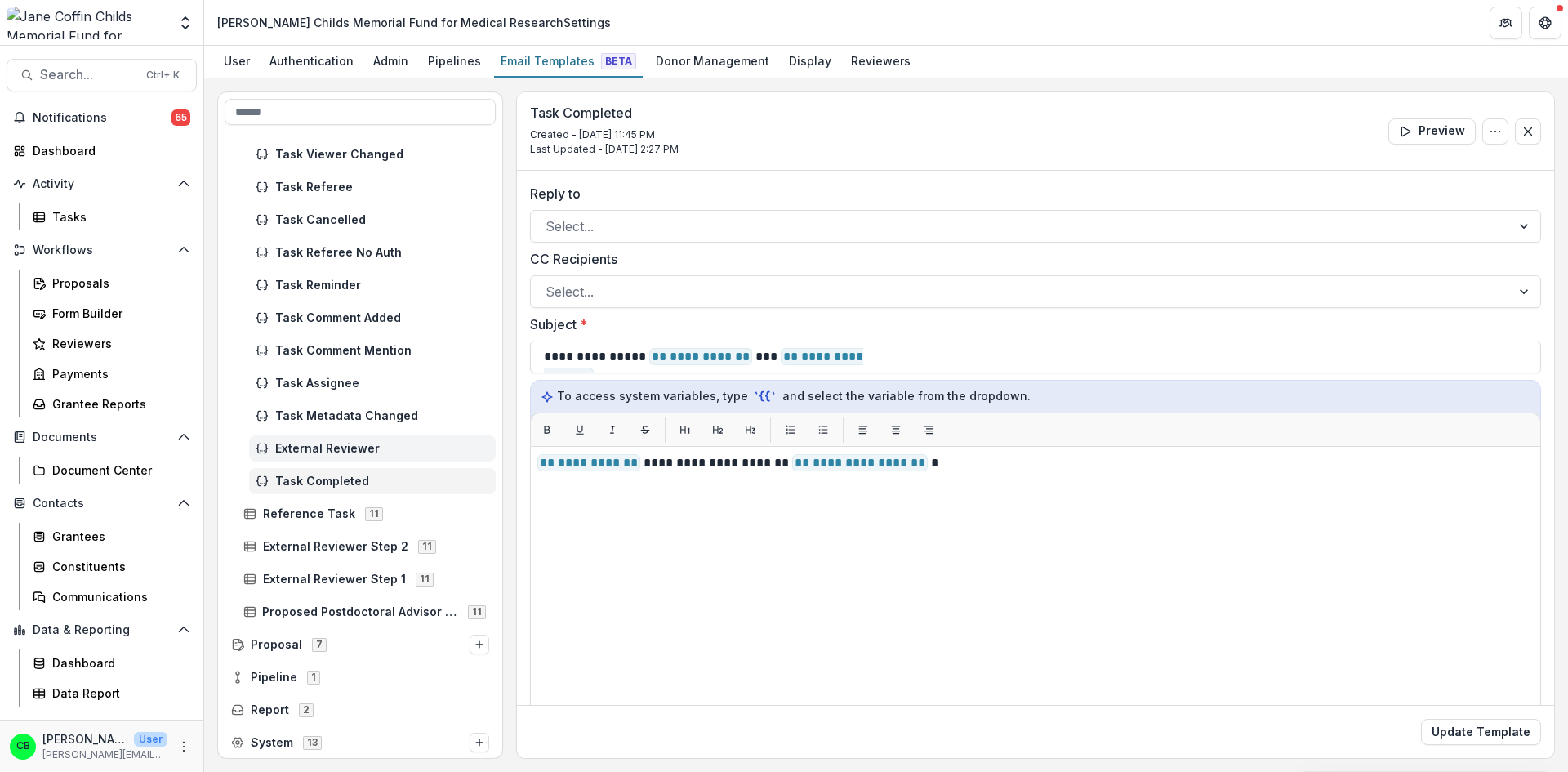
scroll to position [661, 0]
click at [245, 512] on line at bounding box center [250, 512] width 11 height 0
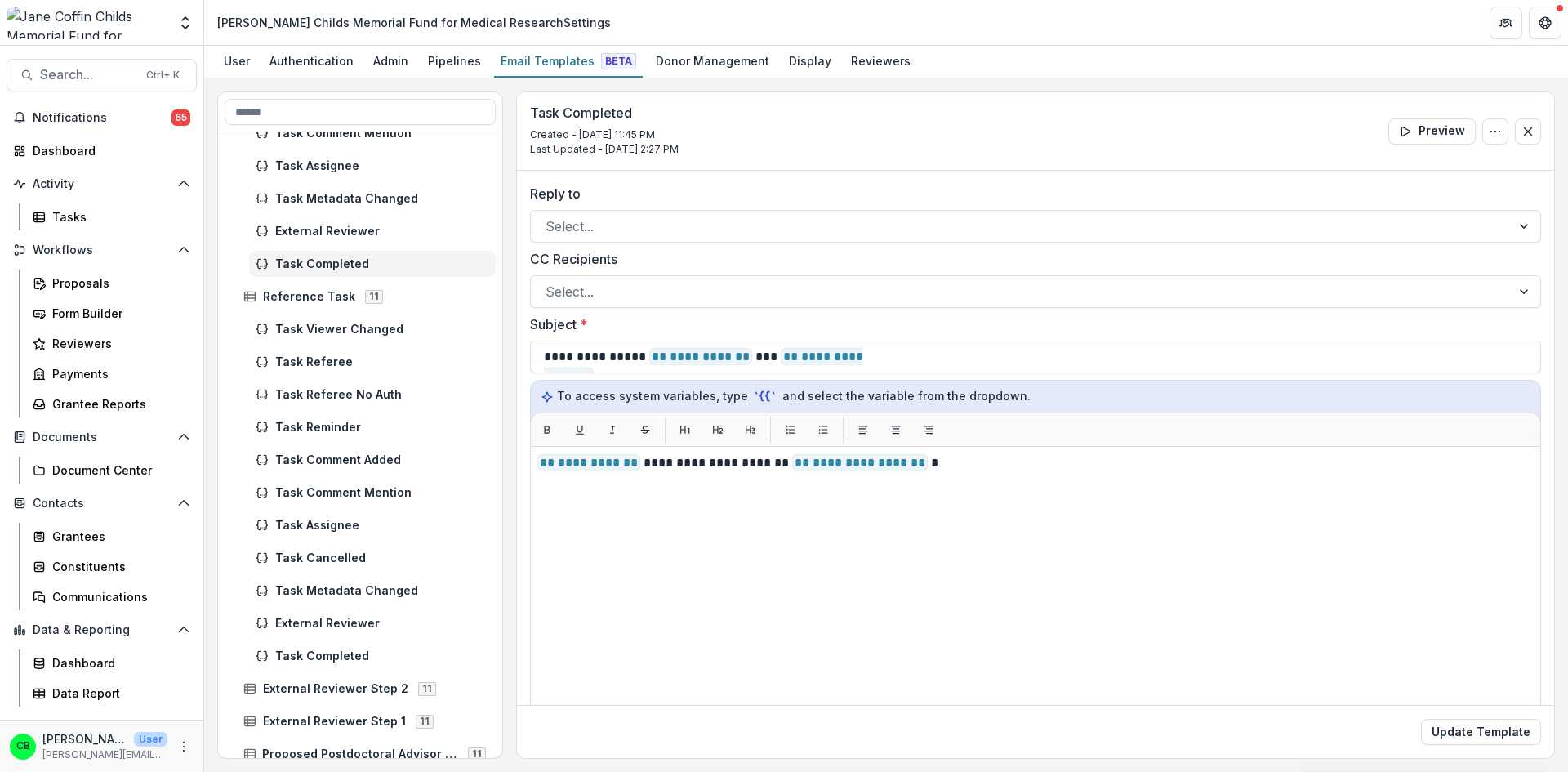
scroll to position [907, 0]
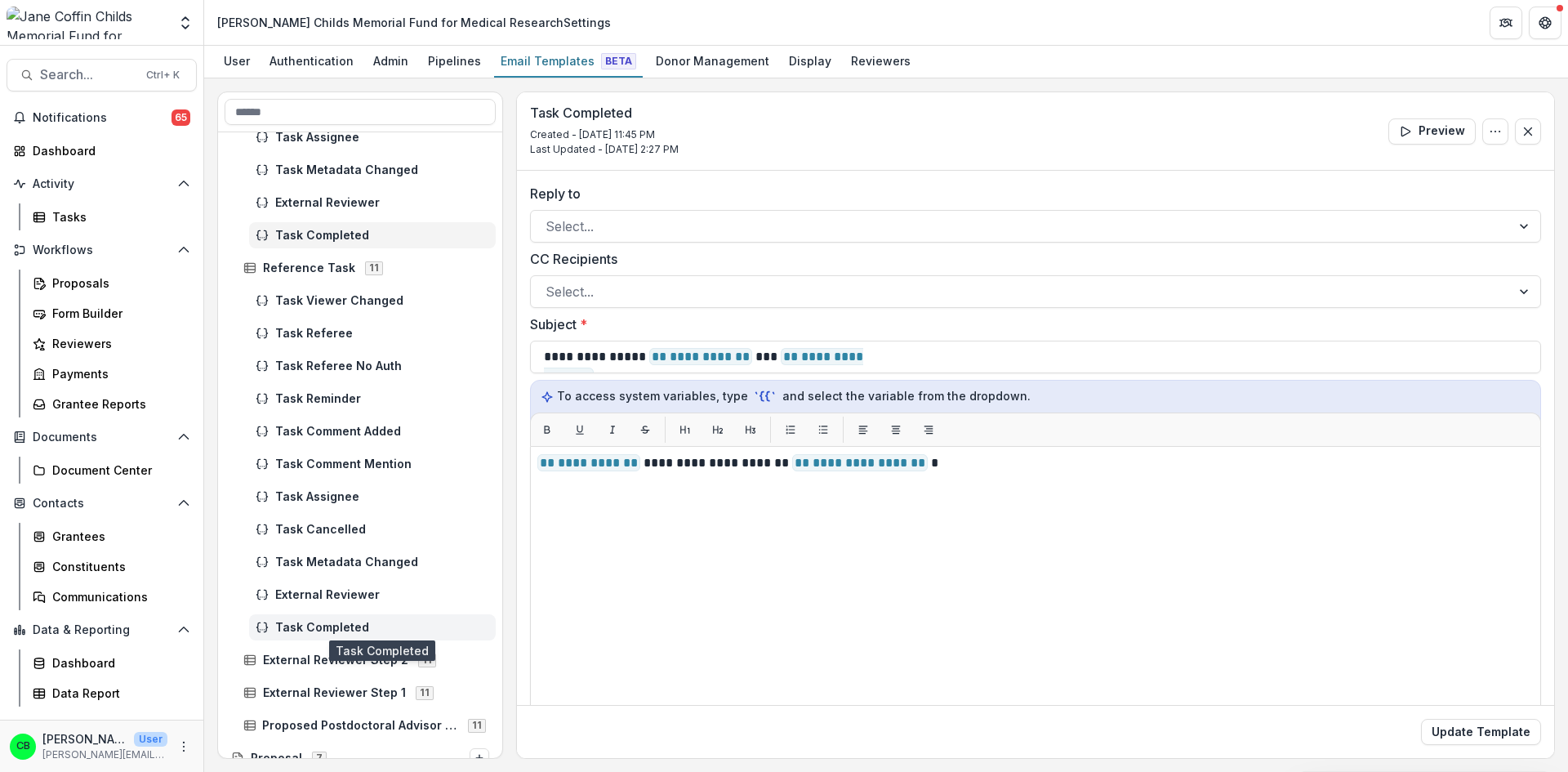
click at [323, 630] on span "Task Completed" at bounding box center [382, 627] width 214 height 14
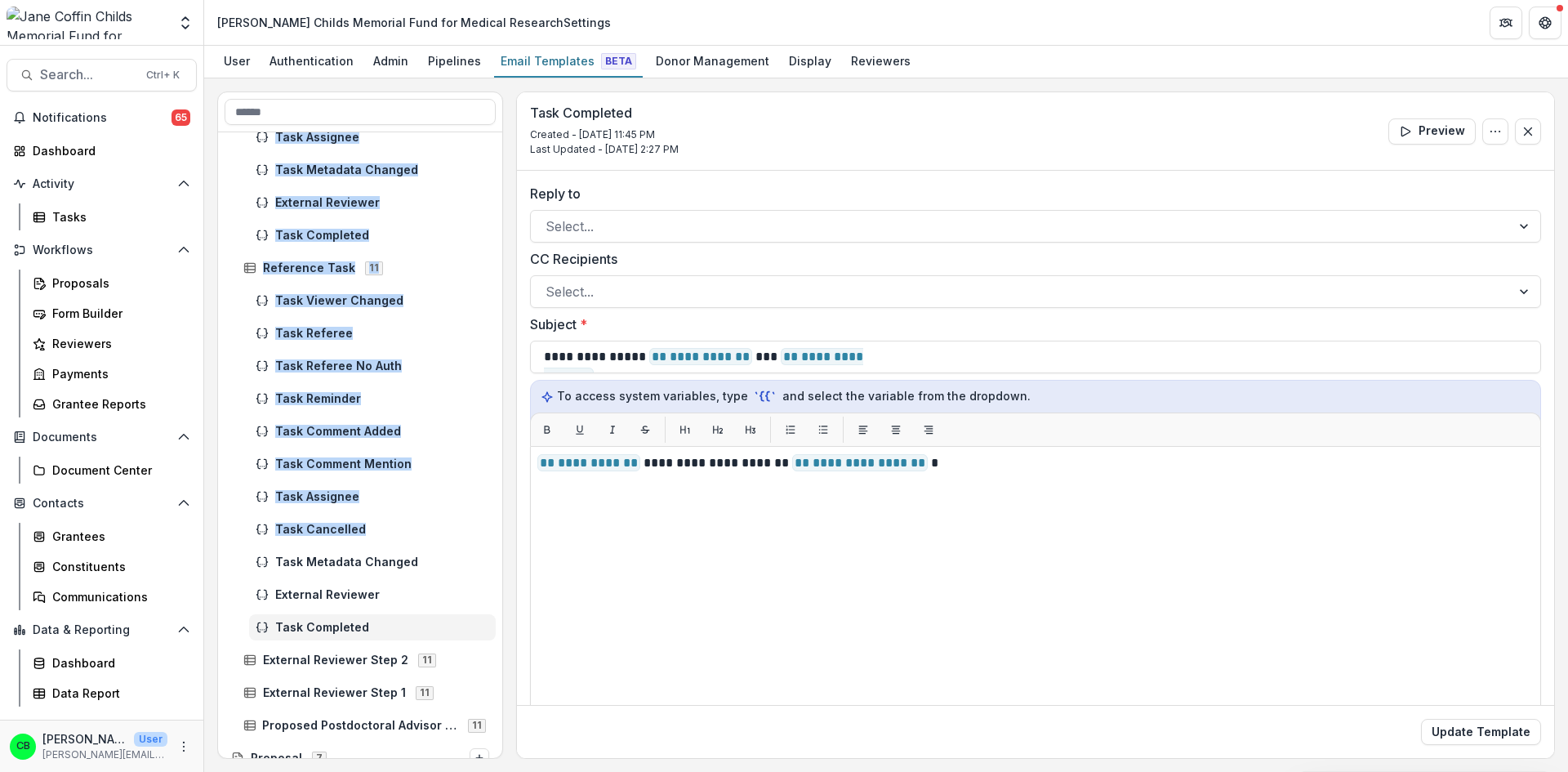
drag, startPoint x: 497, startPoint y: 516, endPoint x: 500, endPoint y: 387, distance: 129.0
click at [500, 387] on div "Task Comment Mention Task Assignee Task Metadata Changed External Reviewer Task…" at bounding box center [360, 445] width 284 height 626
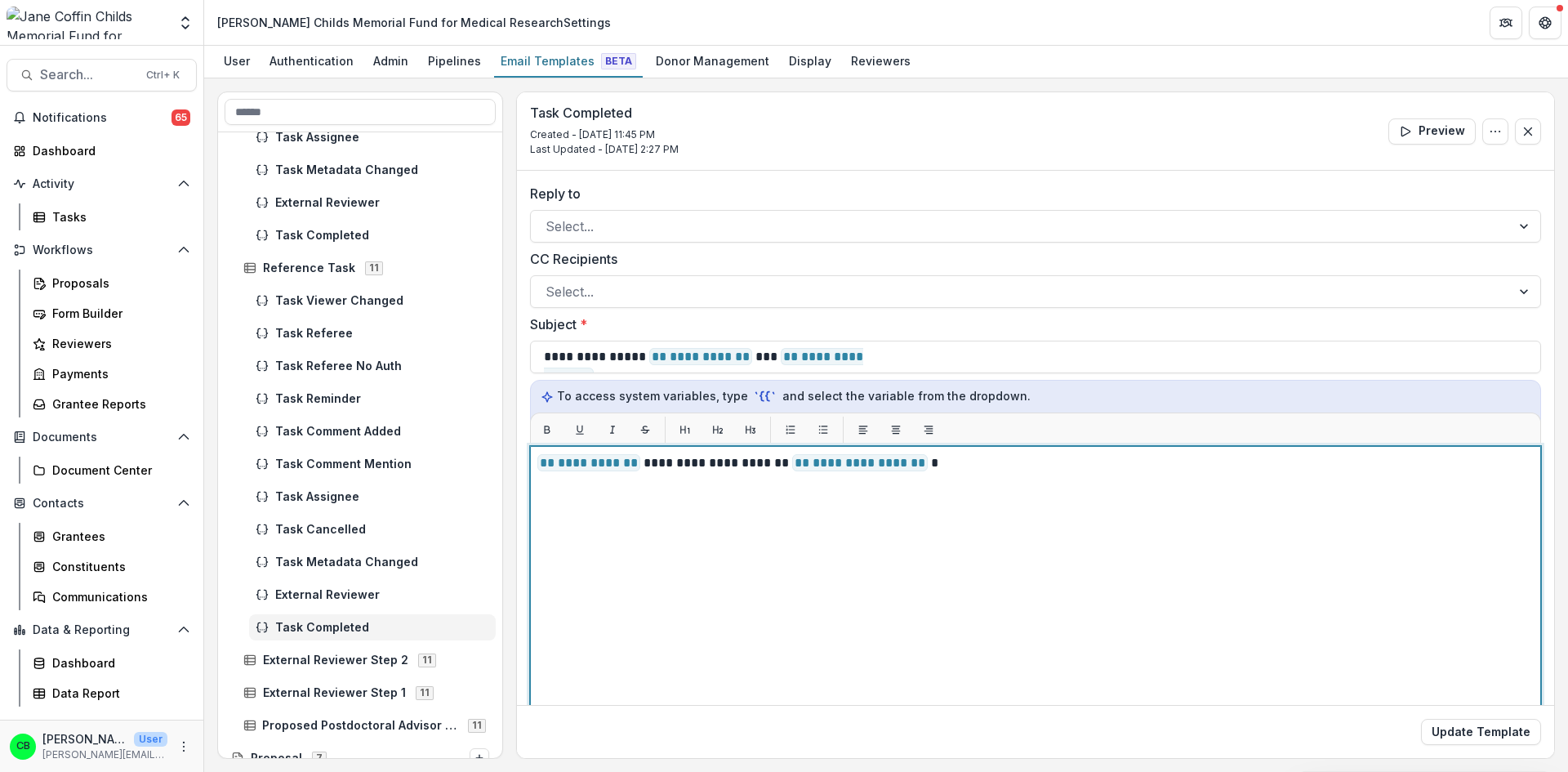
click at [732, 566] on div "**********" at bounding box center [1036, 650] width 997 height 393
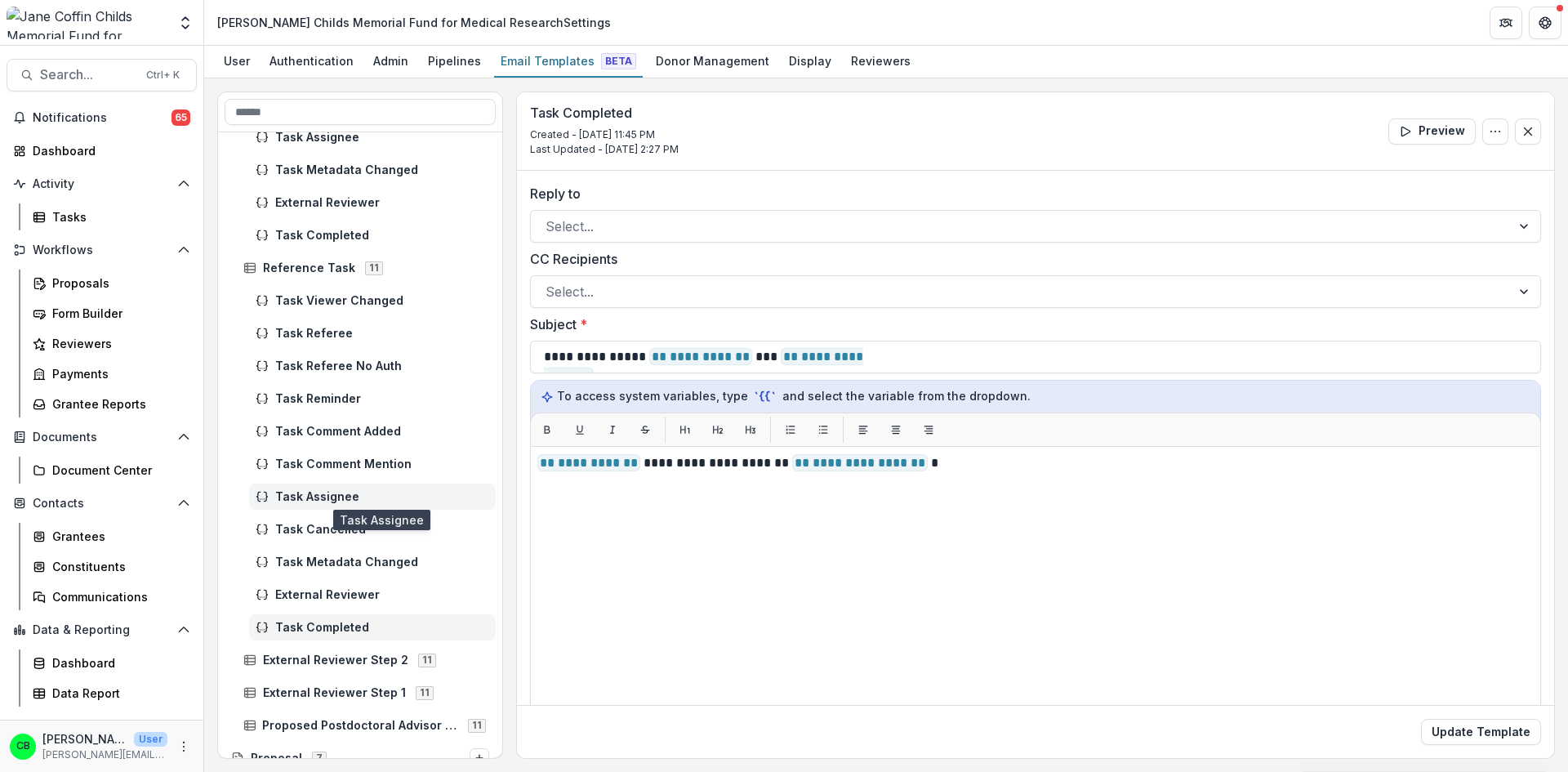
click at [326, 494] on span "Task Assignee" at bounding box center [382, 497] width 214 height 14
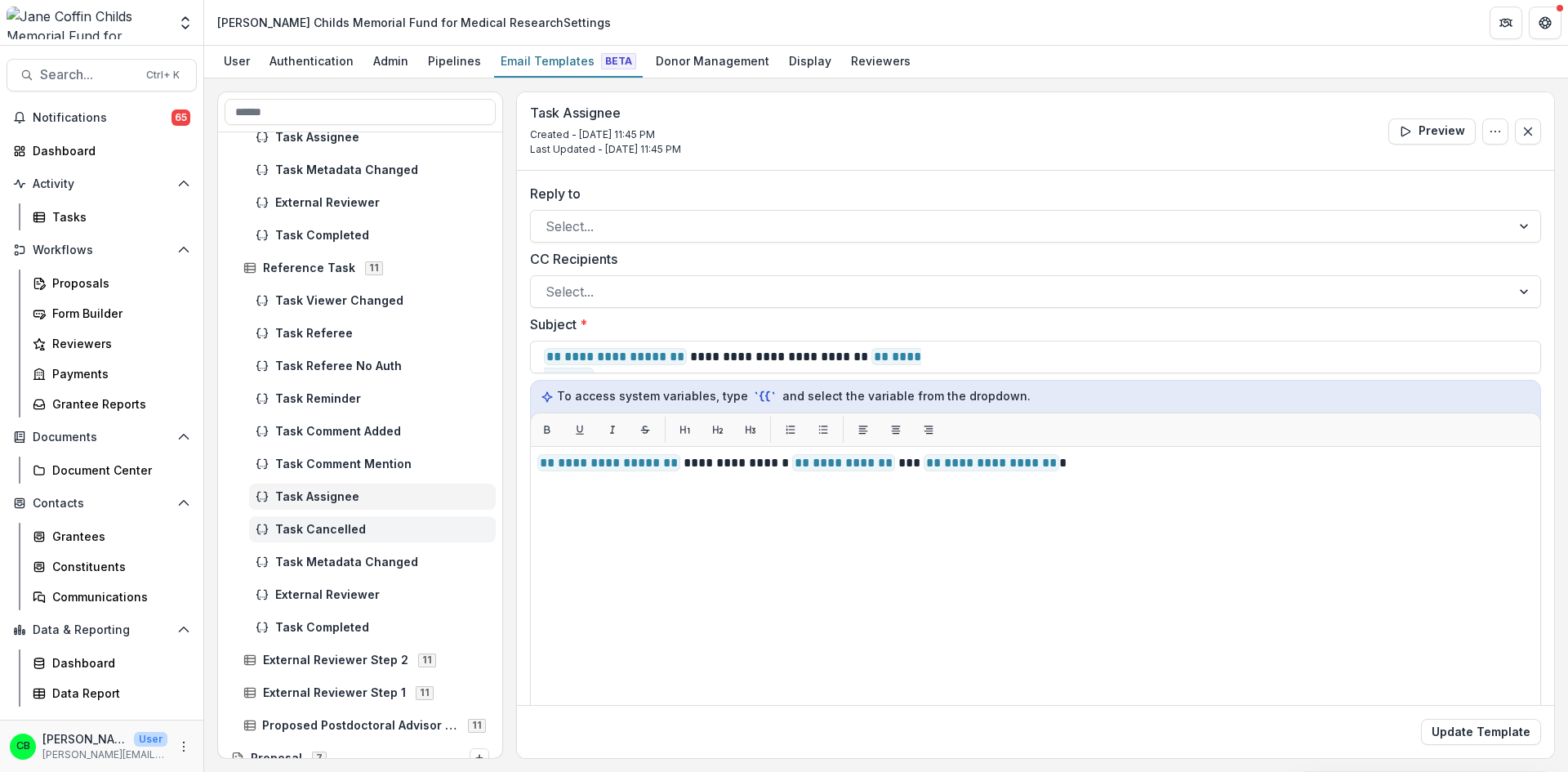
click at [317, 531] on span "Task Cancelled" at bounding box center [382, 529] width 214 height 14
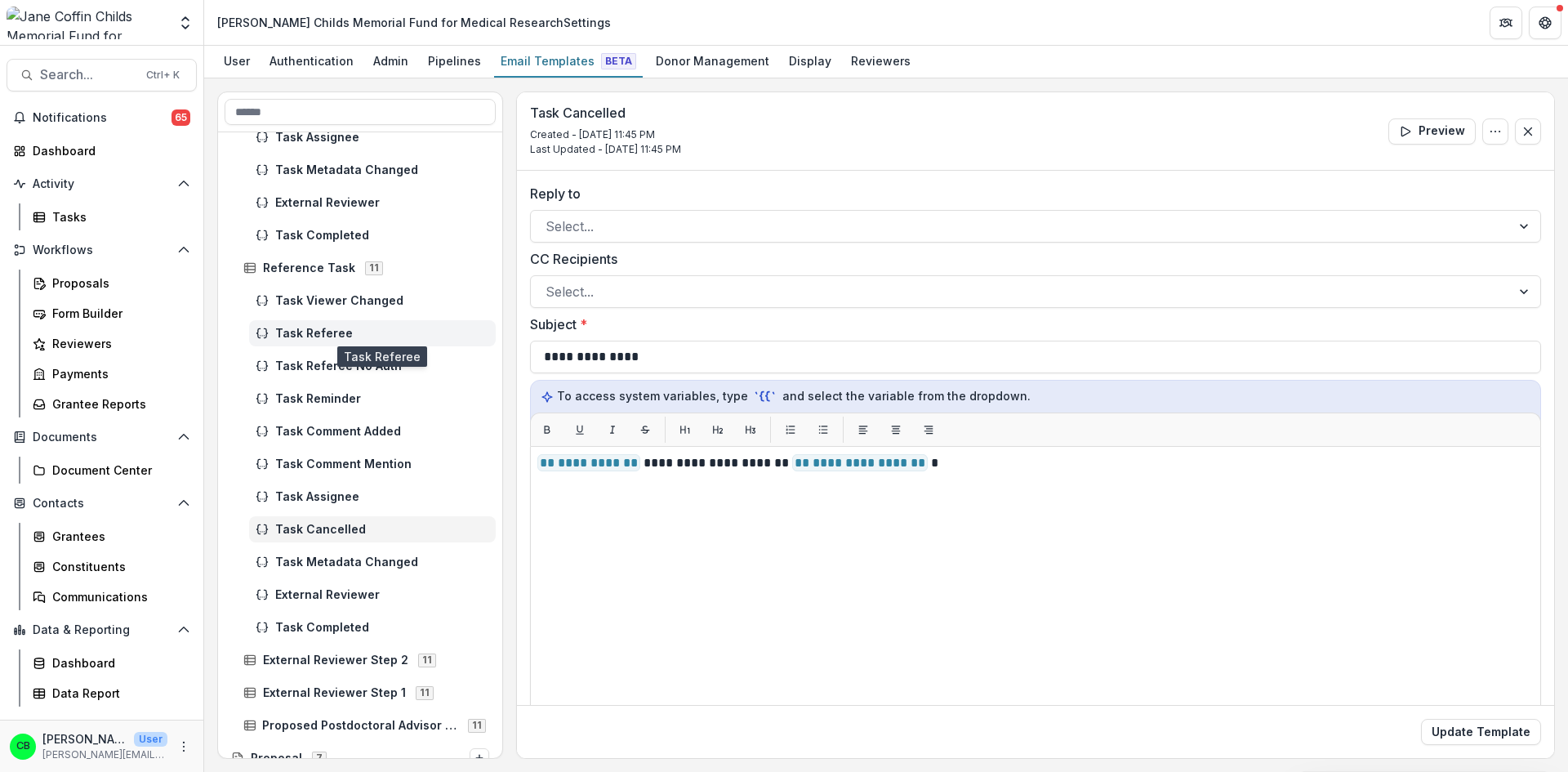
click at [317, 329] on span "Task Referee" at bounding box center [382, 333] width 214 height 14
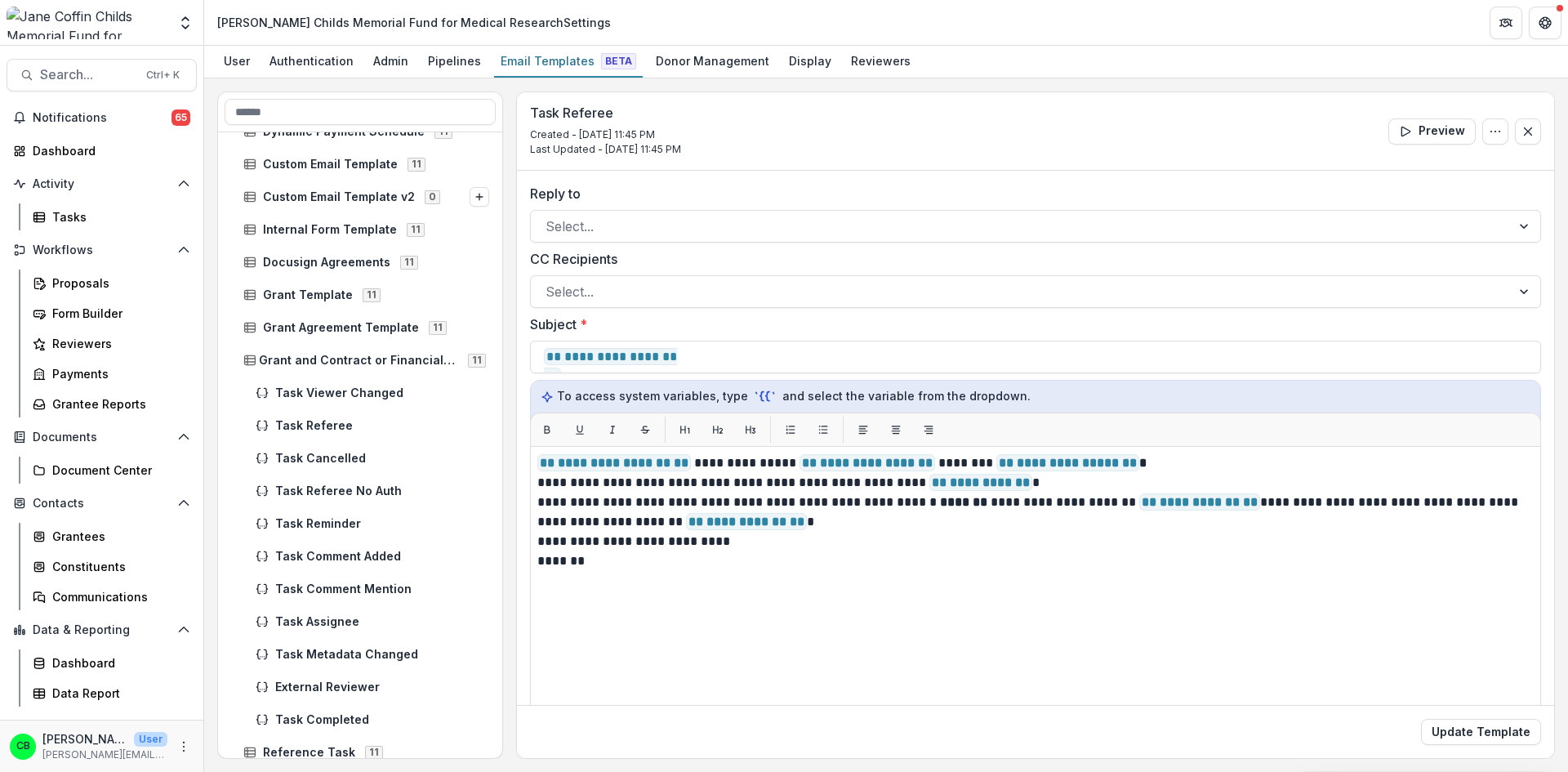
scroll to position [417, 0]
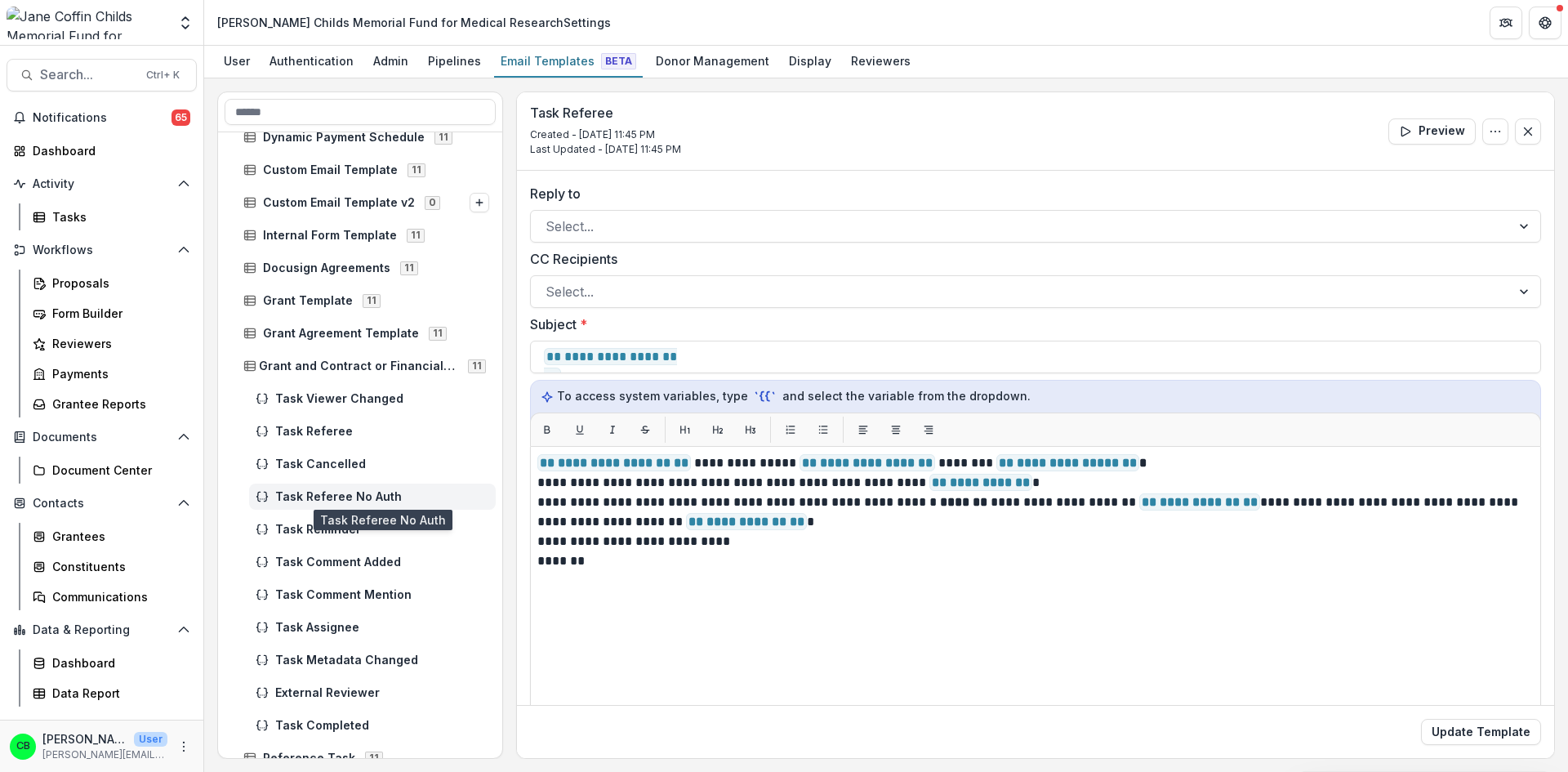
click at [317, 494] on span "Task Referee No Auth" at bounding box center [382, 497] width 214 height 14
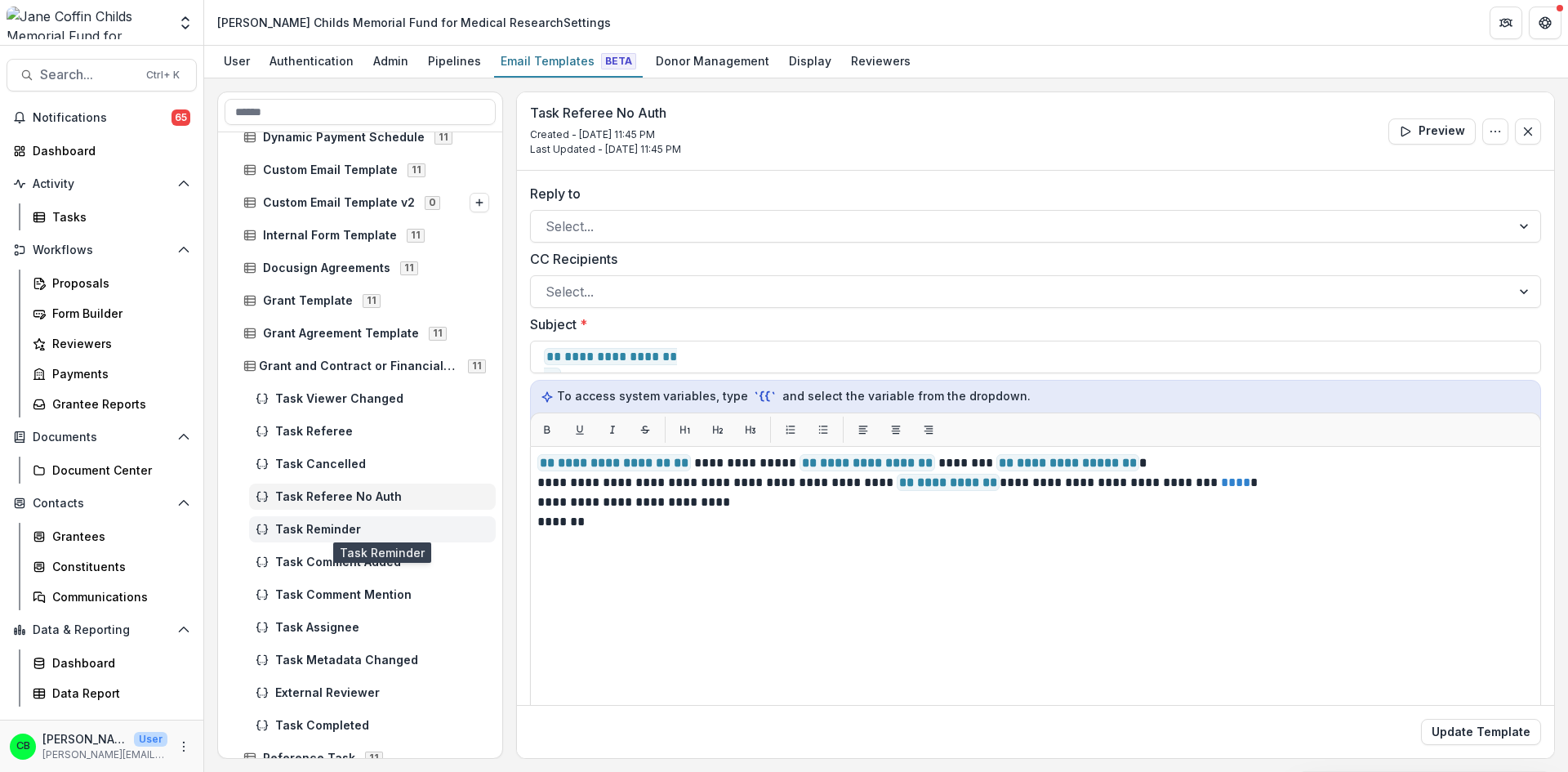
click at [320, 531] on span "Task Reminder" at bounding box center [382, 529] width 214 height 14
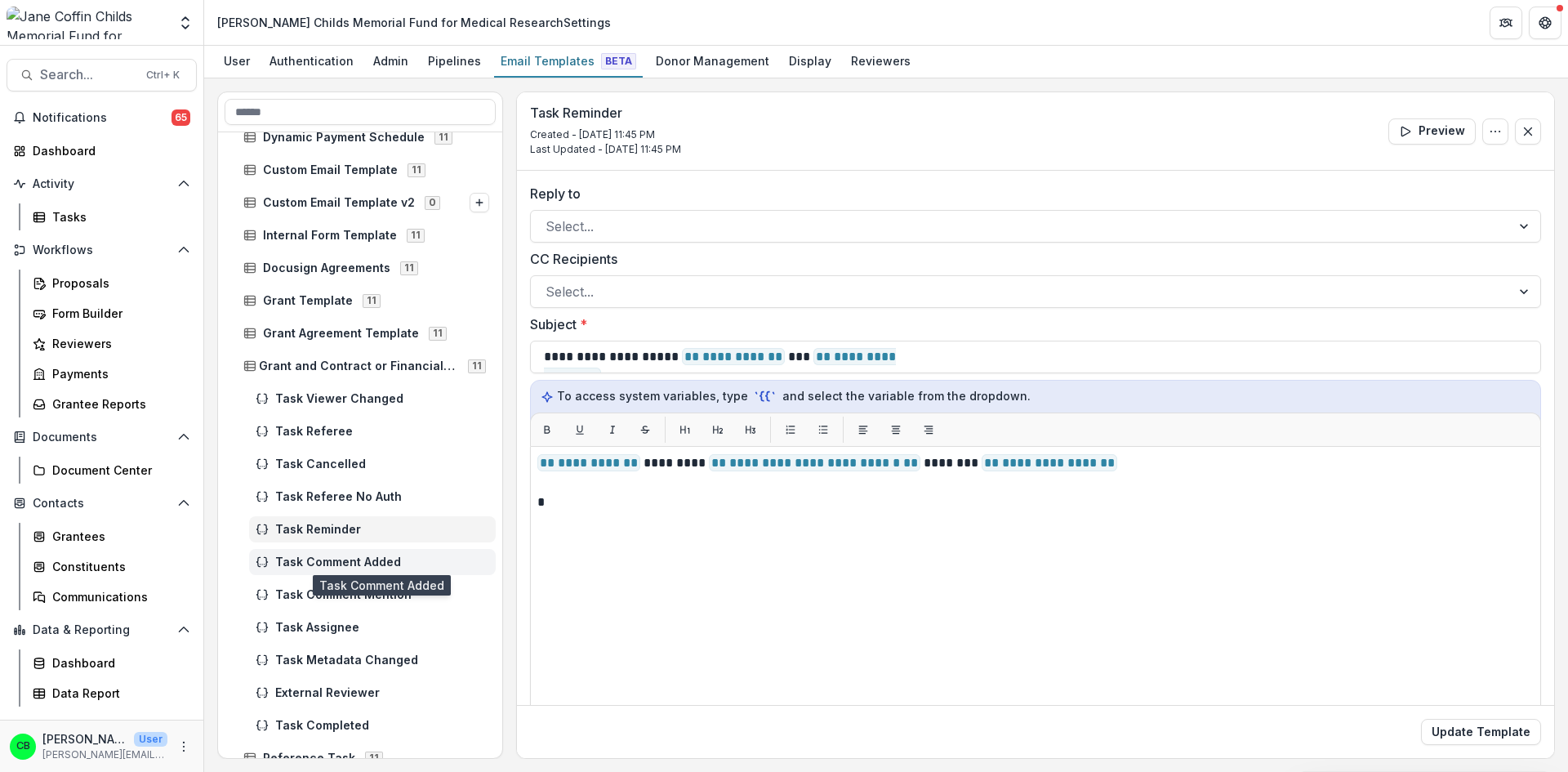
click at [320, 558] on span "Task Comment Added" at bounding box center [382, 562] width 214 height 14
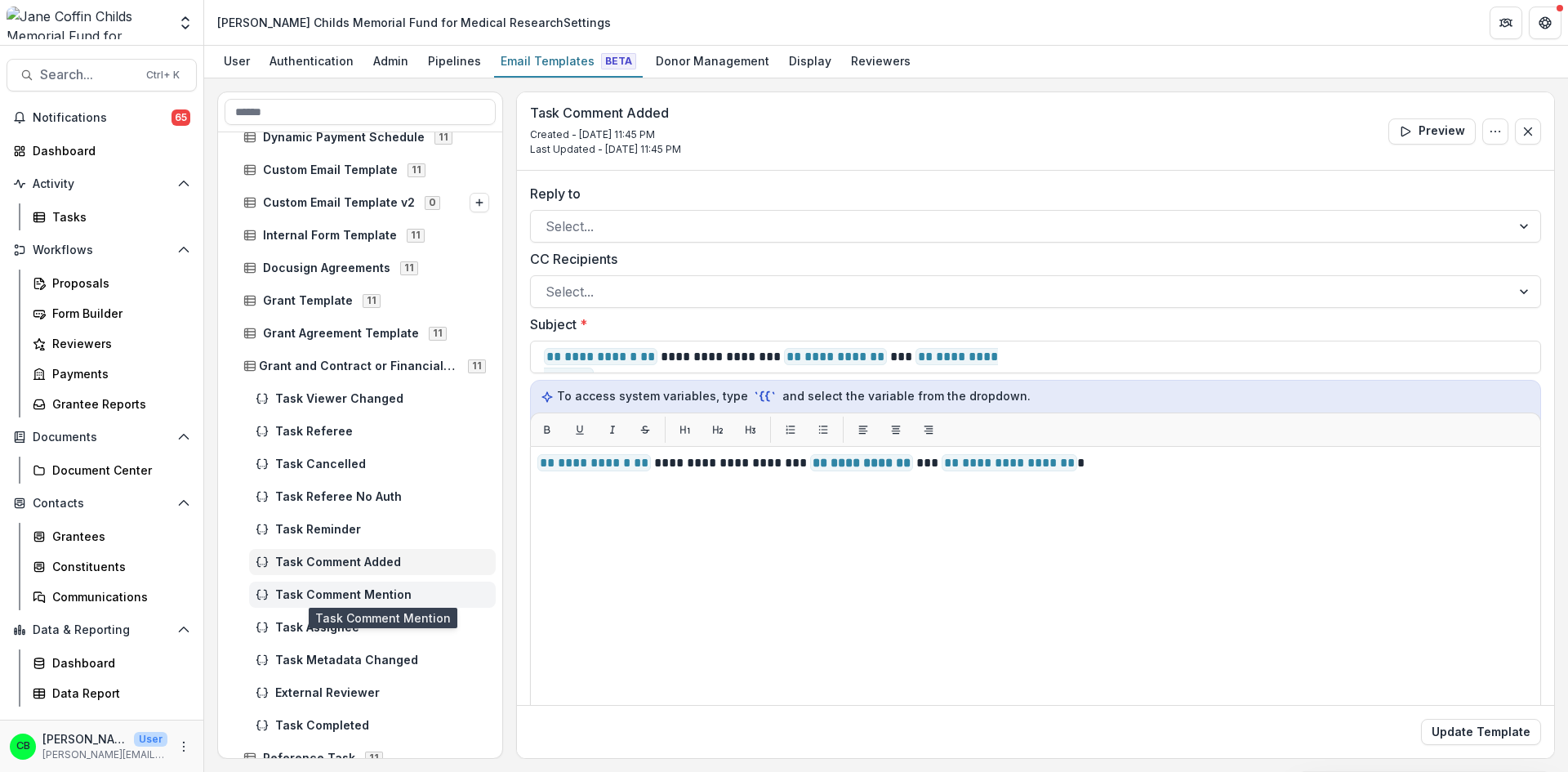
click at [330, 591] on span "Task Comment Mention" at bounding box center [382, 594] width 214 height 14
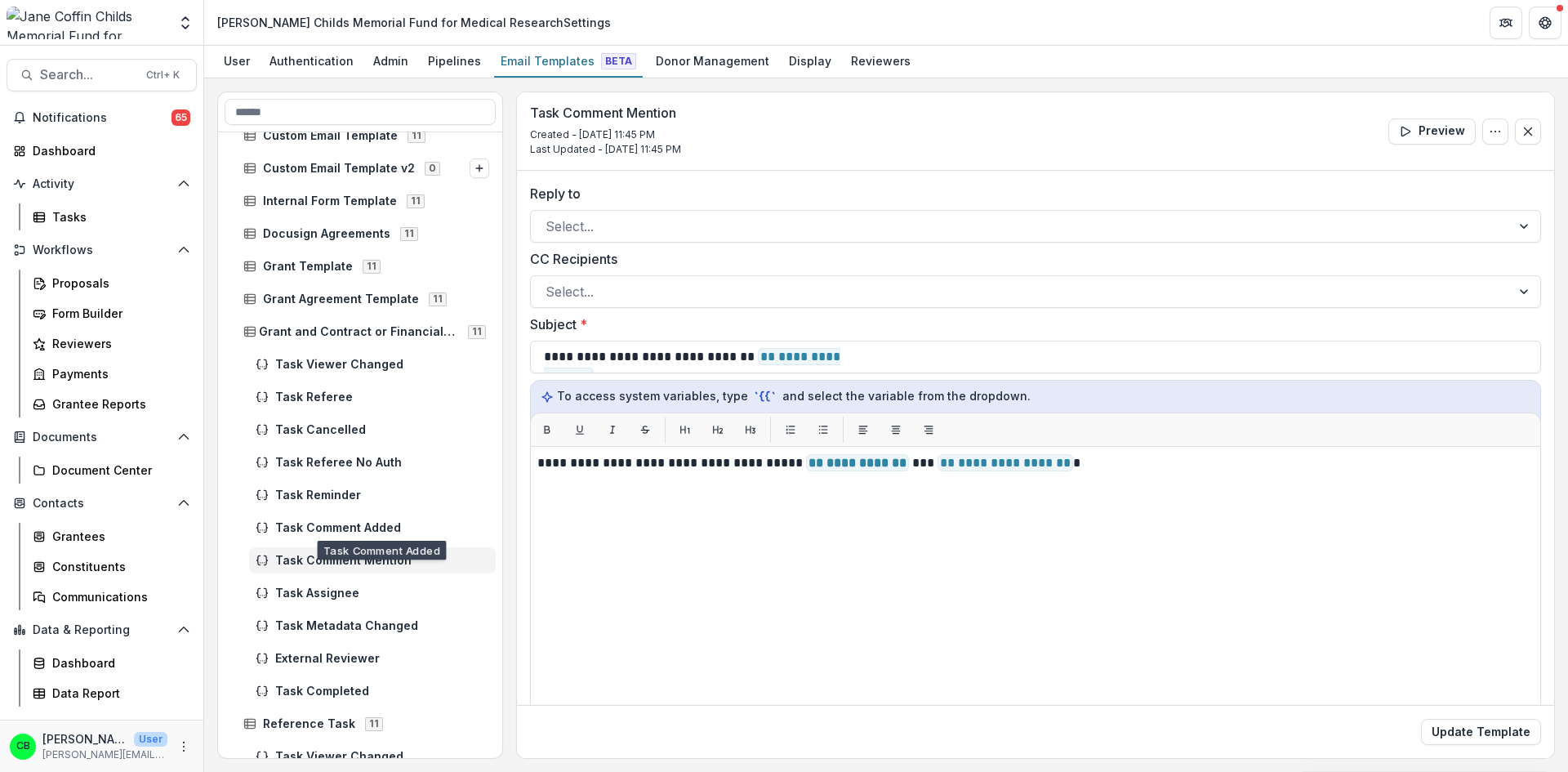
scroll to position [490, 0]
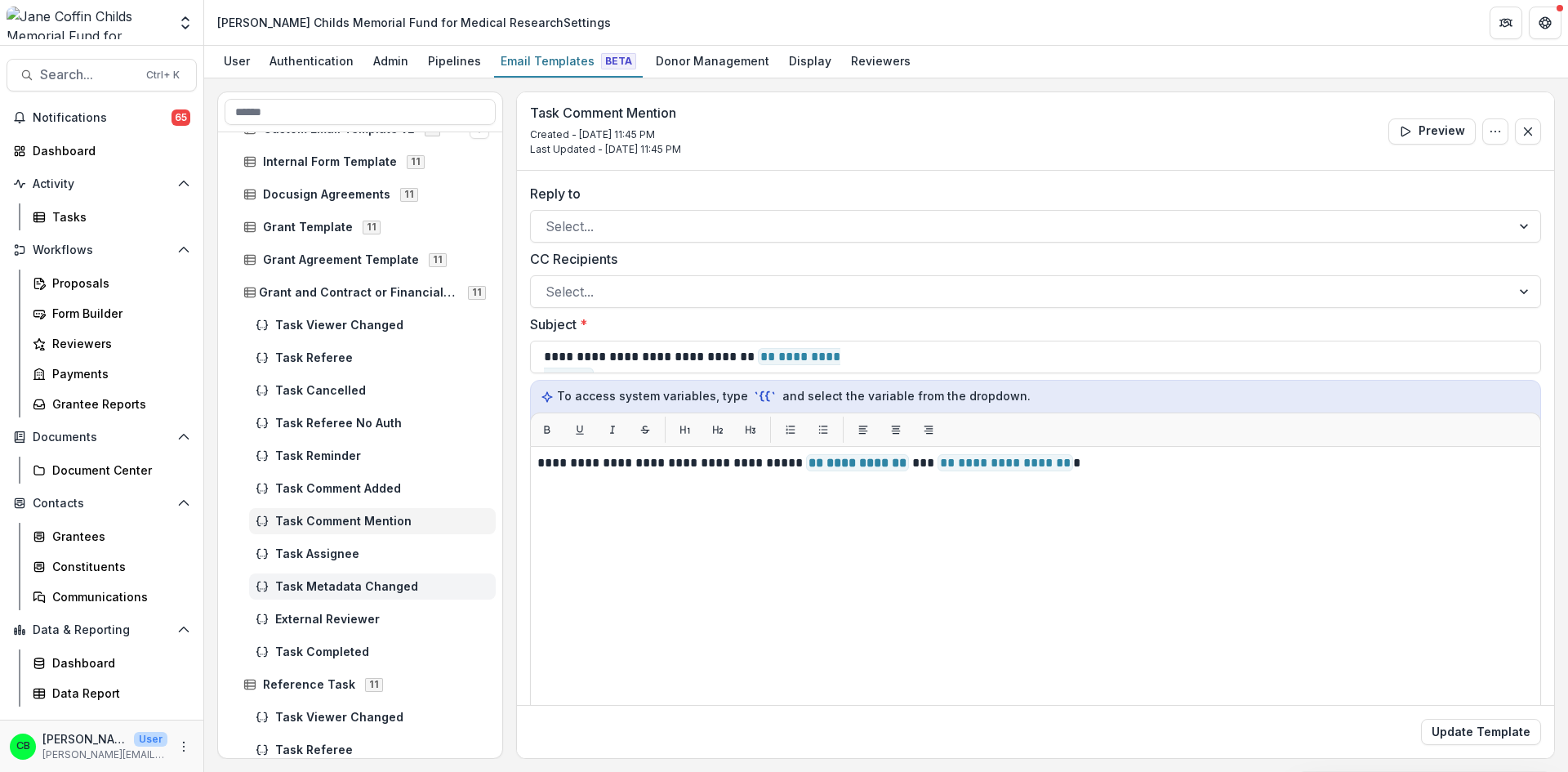
click at [381, 591] on span "Task Metadata Changed" at bounding box center [382, 587] width 214 height 14
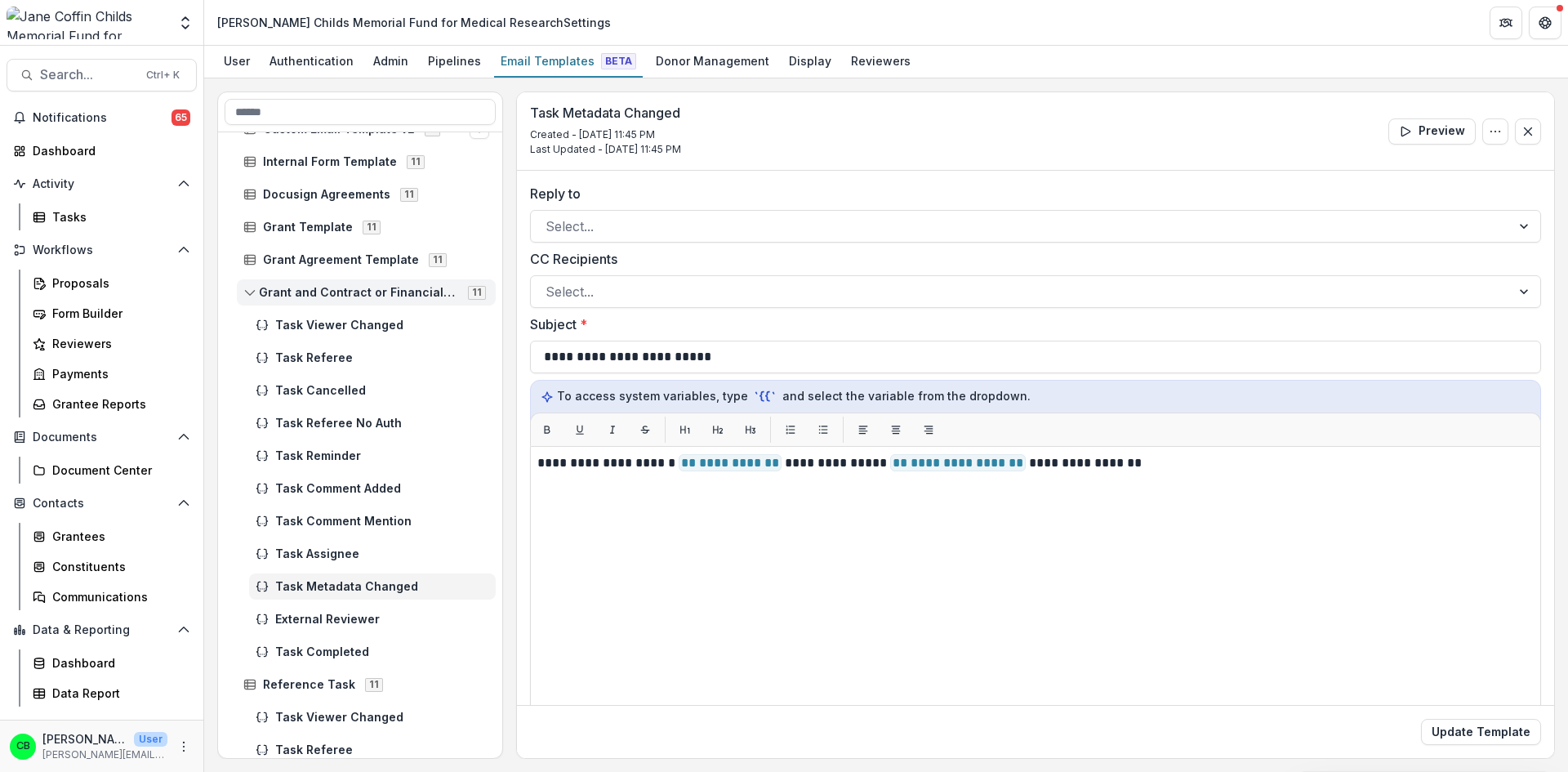
click at [347, 301] on div "Grant and Contract or Financial Officer Approval 11" at bounding box center [366, 293] width 259 height 26
click at [245, 293] on rect at bounding box center [250, 292] width 11 height 9
click at [321, 460] on span "Task Reminder" at bounding box center [382, 456] width 214 height 14
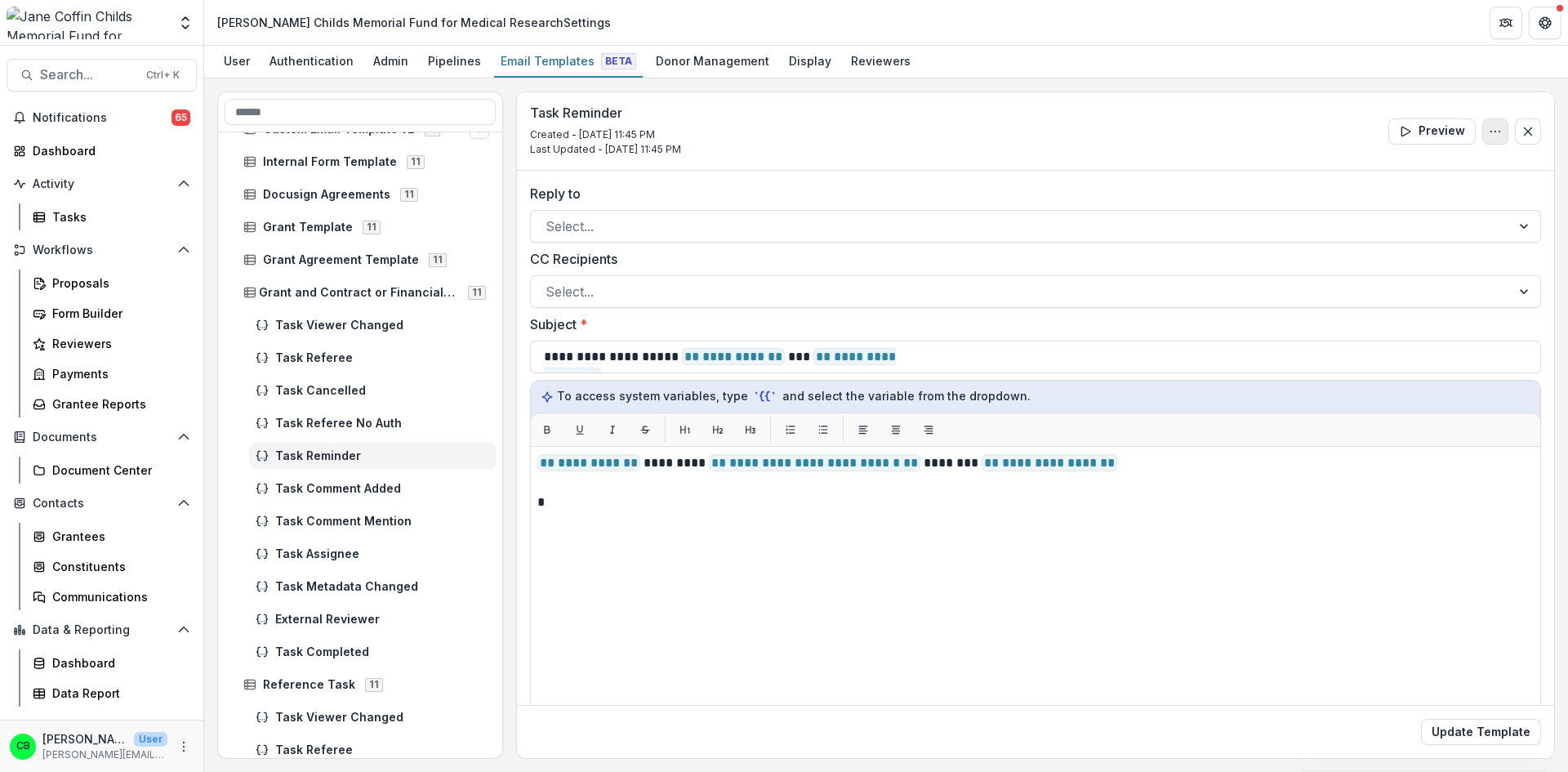
click at [1499, 139] on button "Options" at bounding box center [1496, 131] width 26 height 26
click at [374, 332] on div "Task Viewer Changed" at bounding box center [372, 325] width 246 height 26
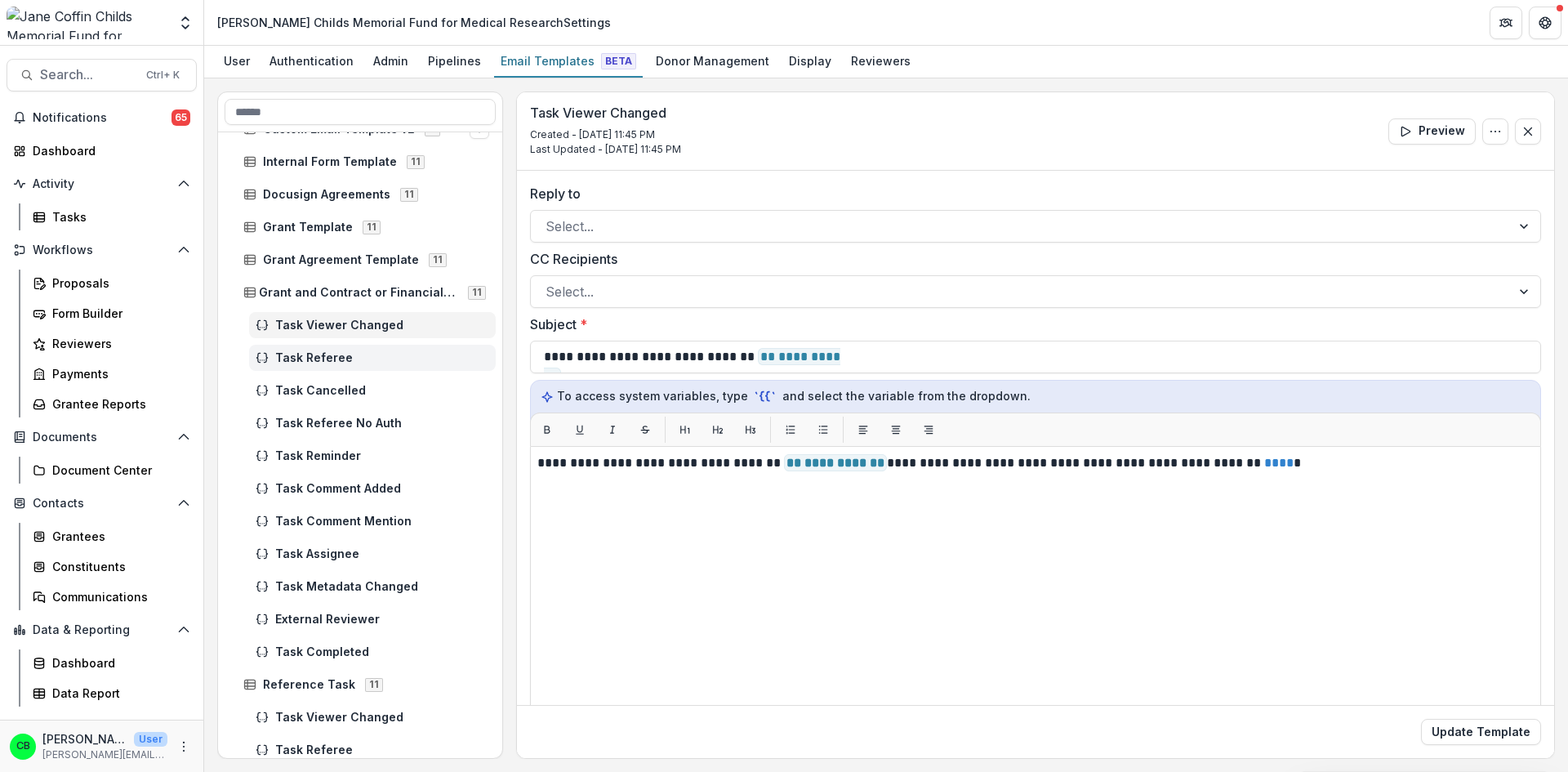
click at [336, 368] on div "Task Referee" at bounding box center [372, 358] width 246 height 26
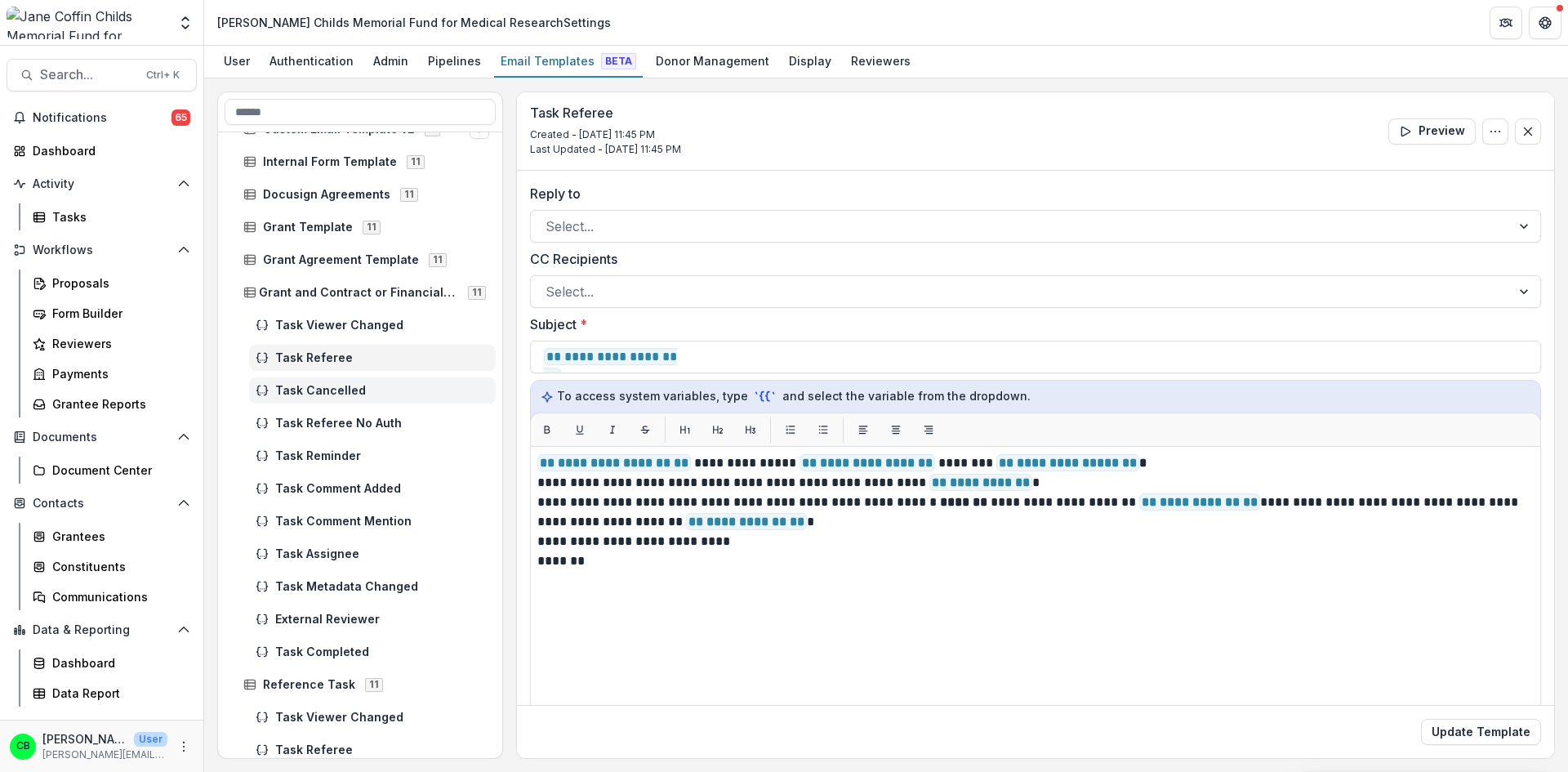
click at [347, 391] on span "Task Cancelled" at bounding box center [382, 390] width 214 height 14
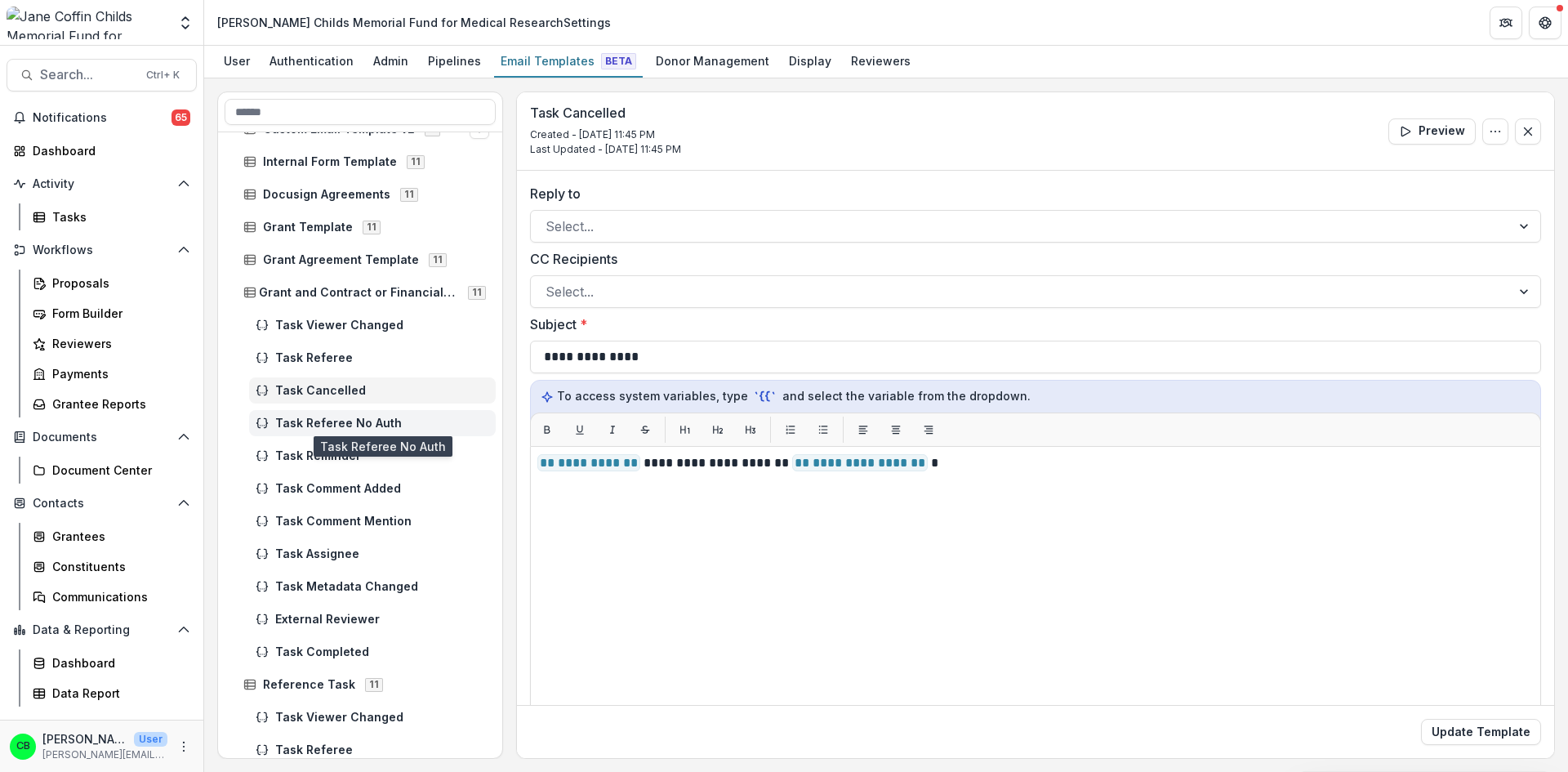
click at [347, 417] on span "Task Referee No Auth" at bounding box center [382, 423] width 214 height 14
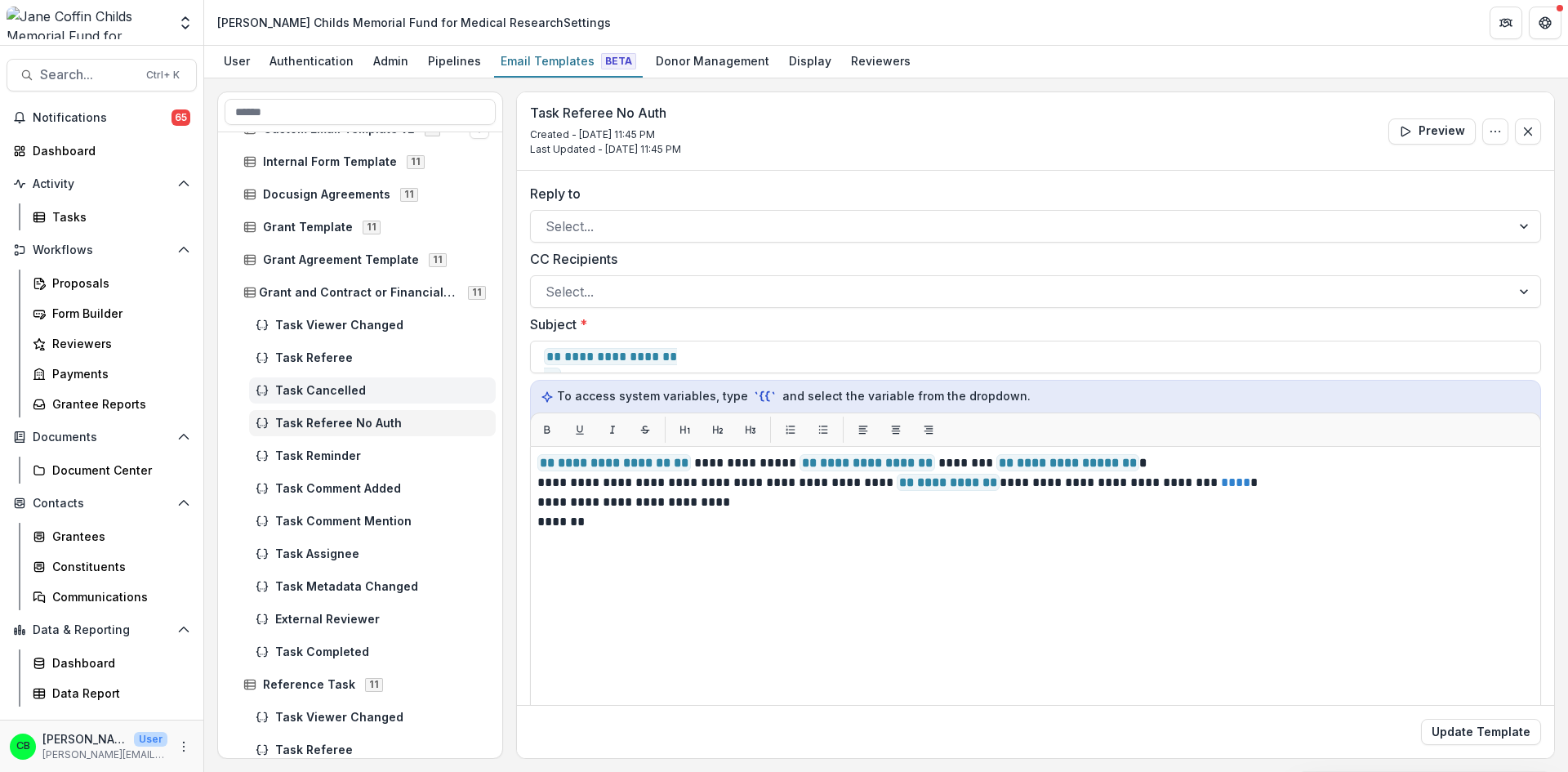
click at [336, 388] on span "Task Cancelled" at bounding box center [382, 390] width 214 height 14
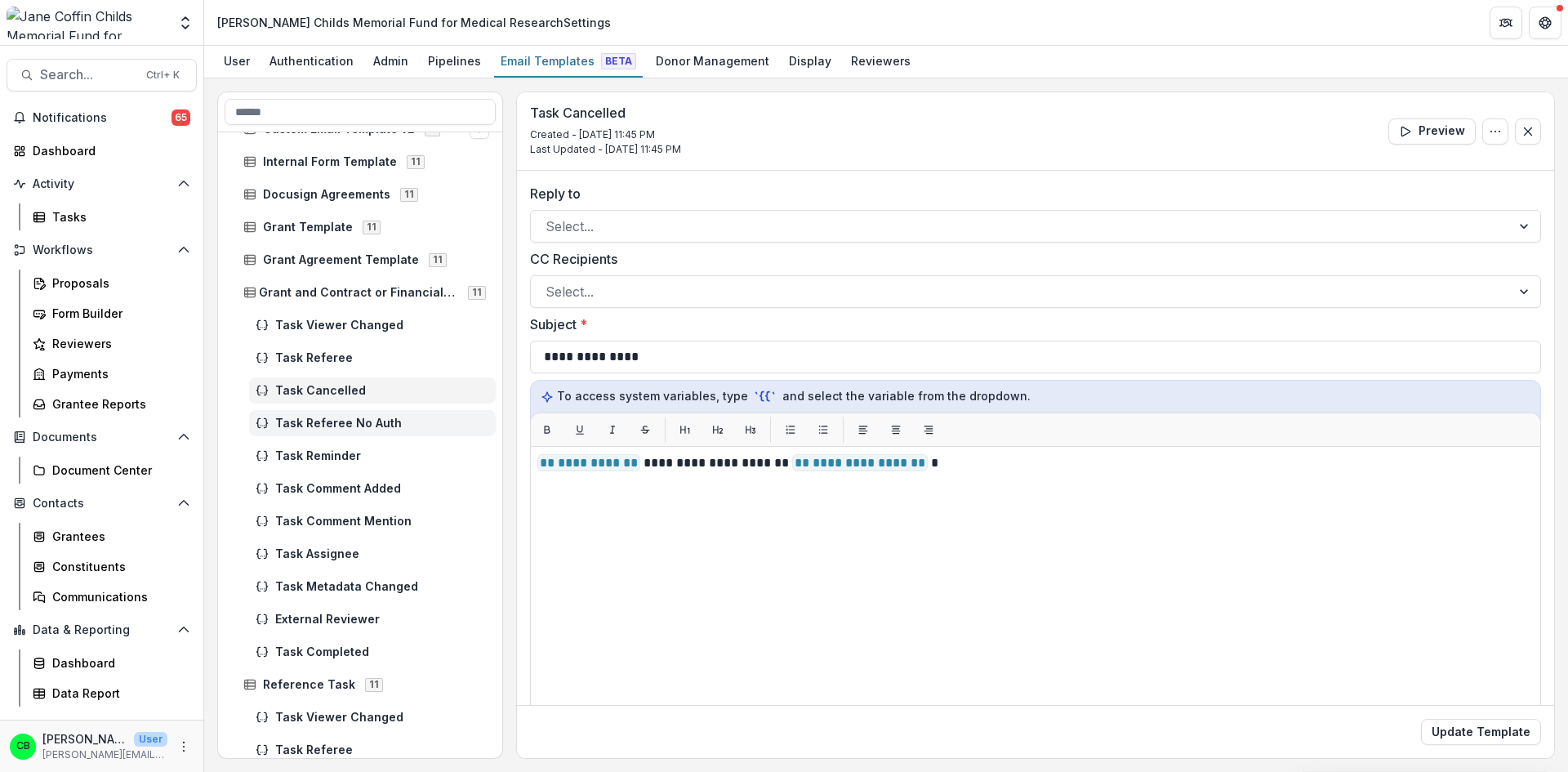
click at [334, 420] on span "Task Referee No Auth" at bounding box center [382, 423] width 214 height 14
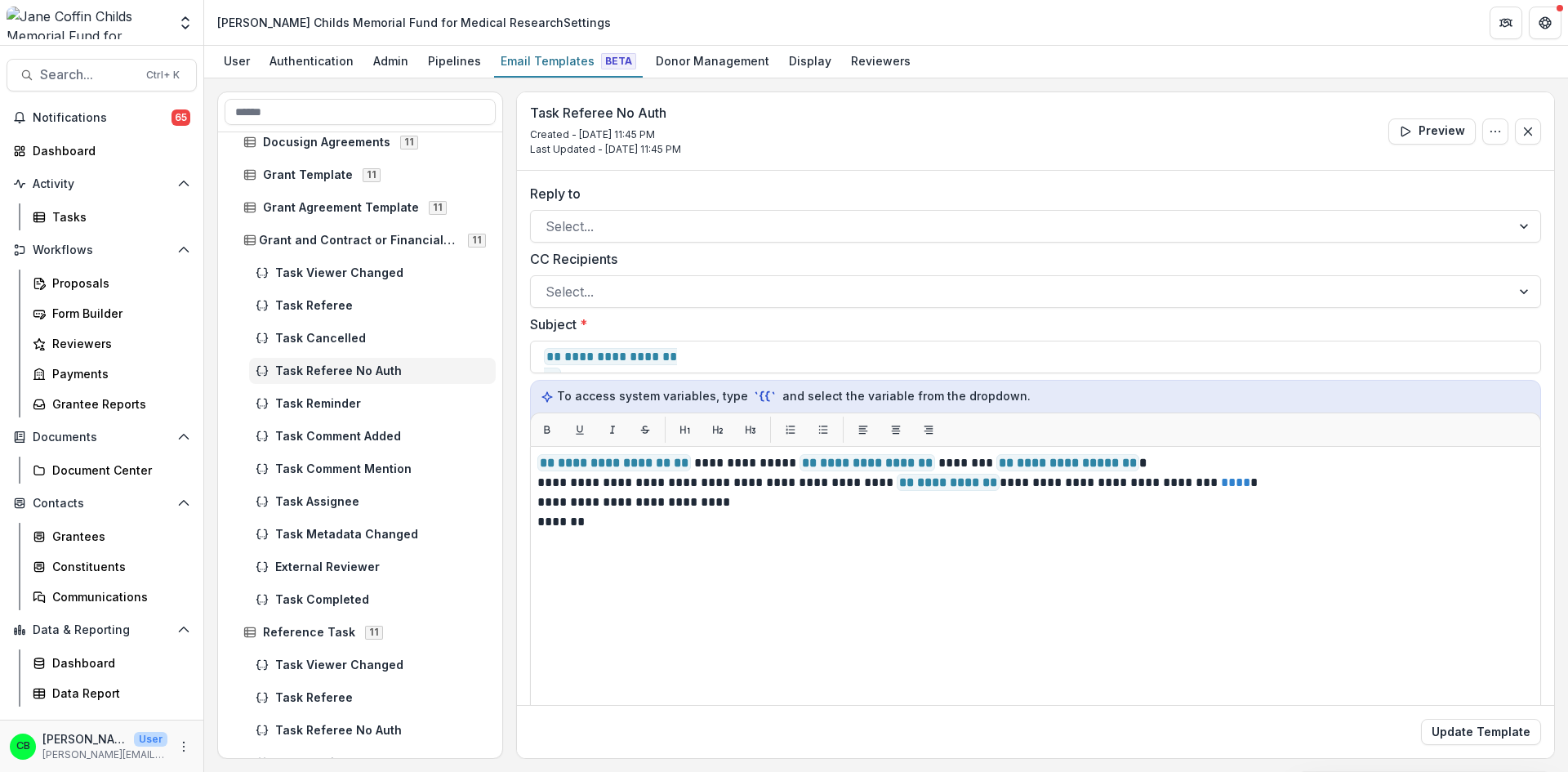
scroll to position [572, 0]
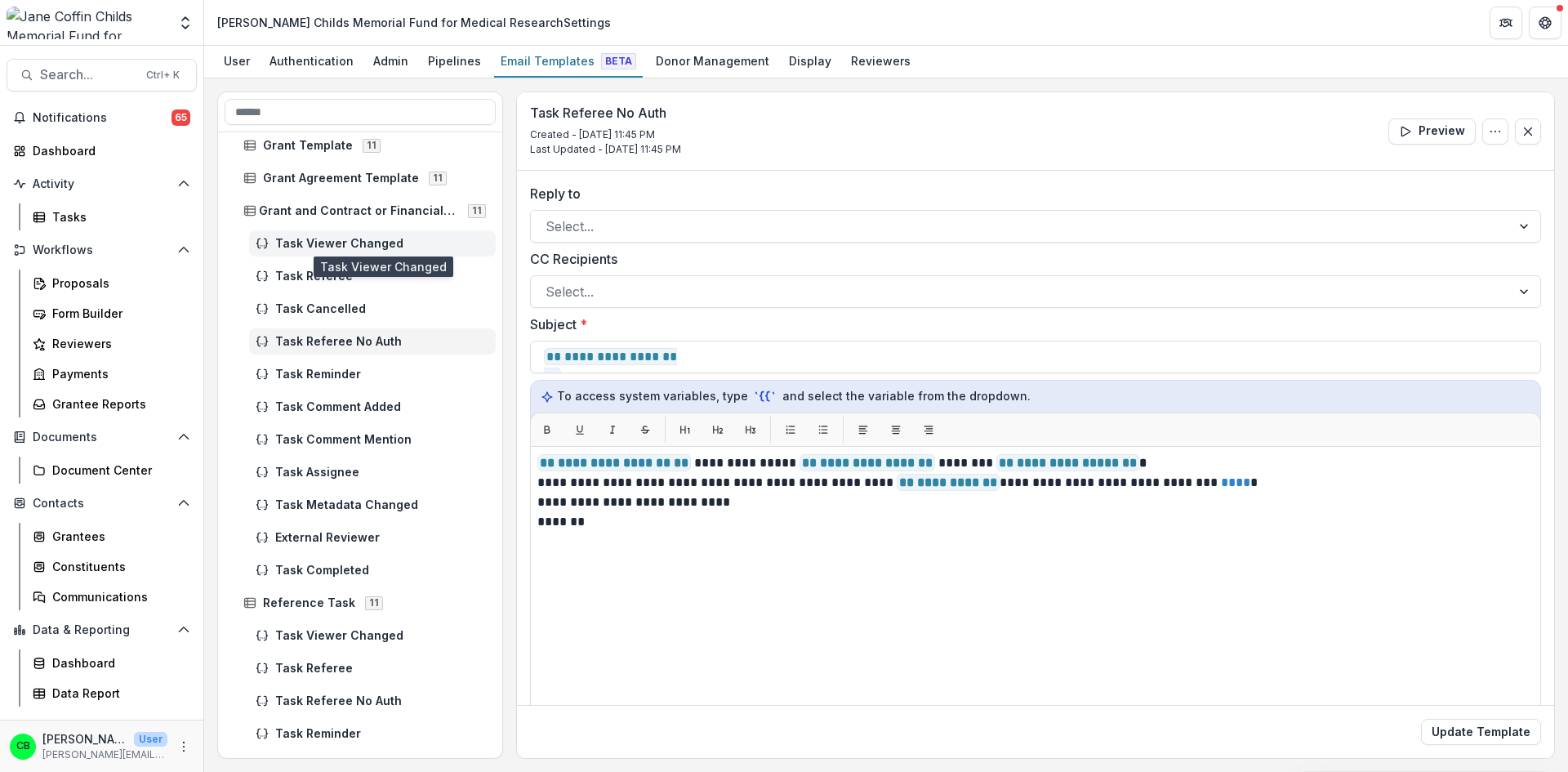
click at [338, 242] on span "Task Viewer Changed" at bounding box center [382, 244] width 214 height 14
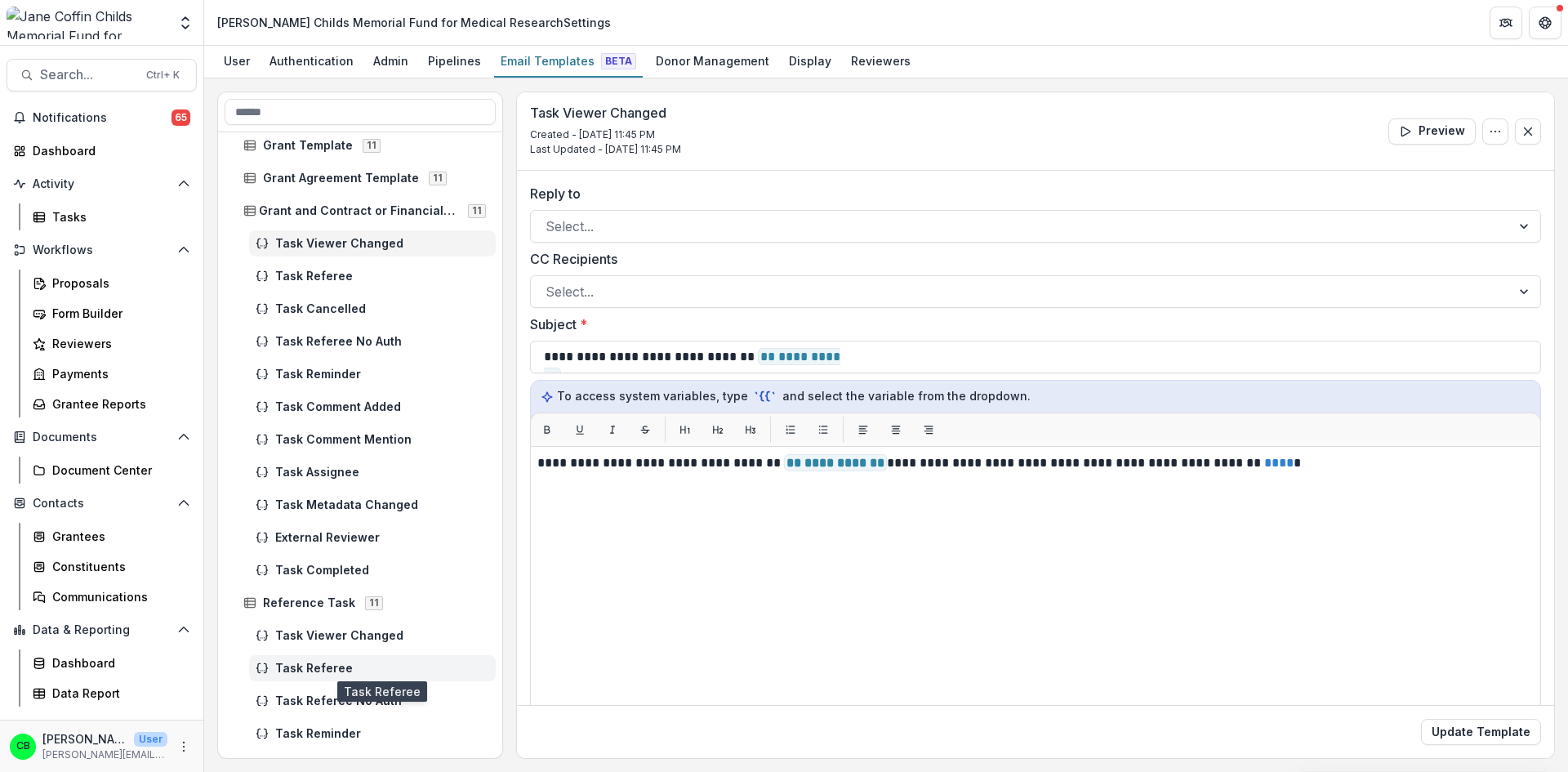
click at [312, 667] on span "Task Referee" at bounding box center [382, 668] width 214 height 14
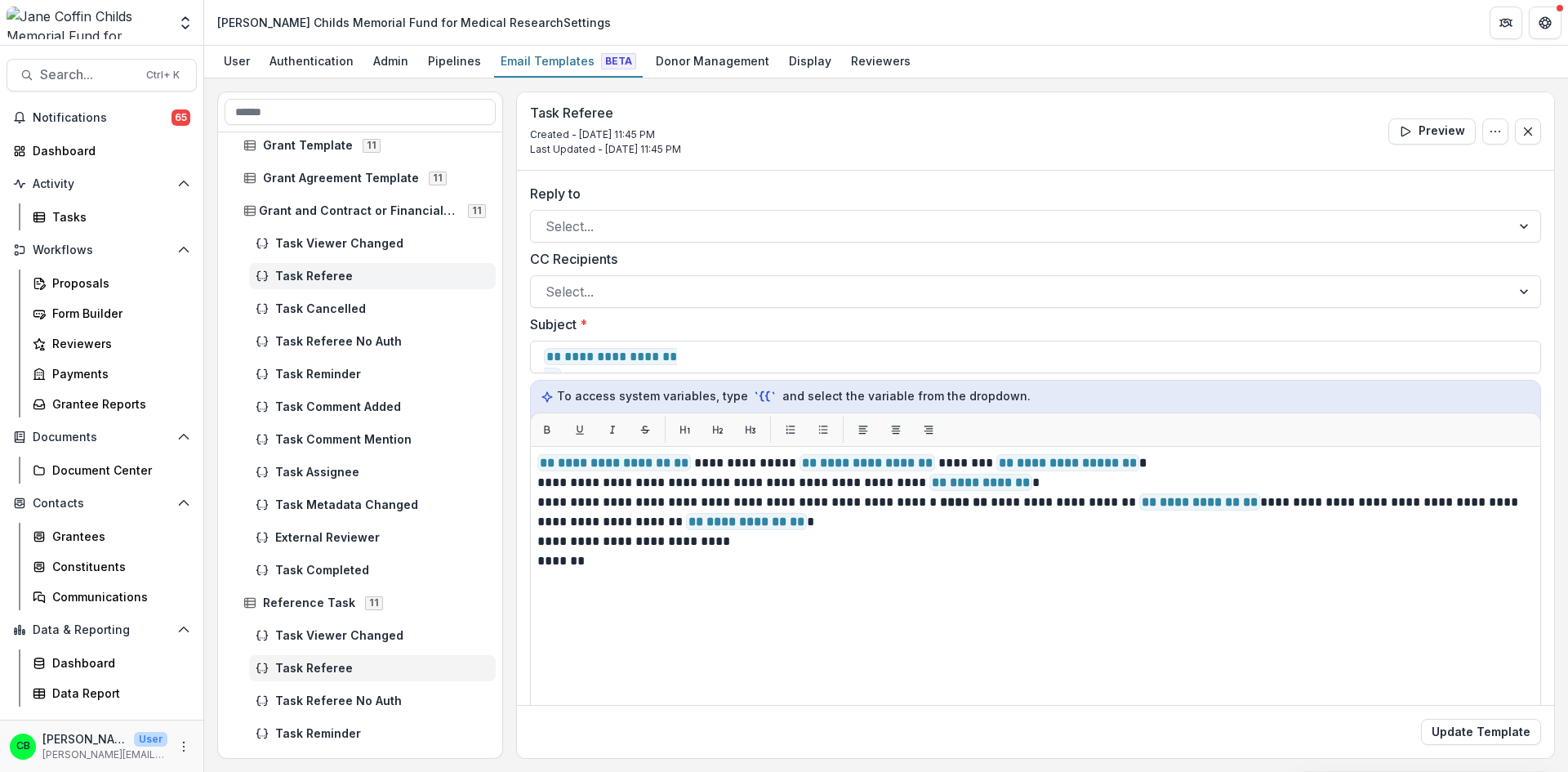
click at [321, 277] on span "Task Referee" at bounding box center [382, 276] width 214 height 14
click at [311, 280] on span "Task Referee" at bounding box center [382, 276] width 214 height 14
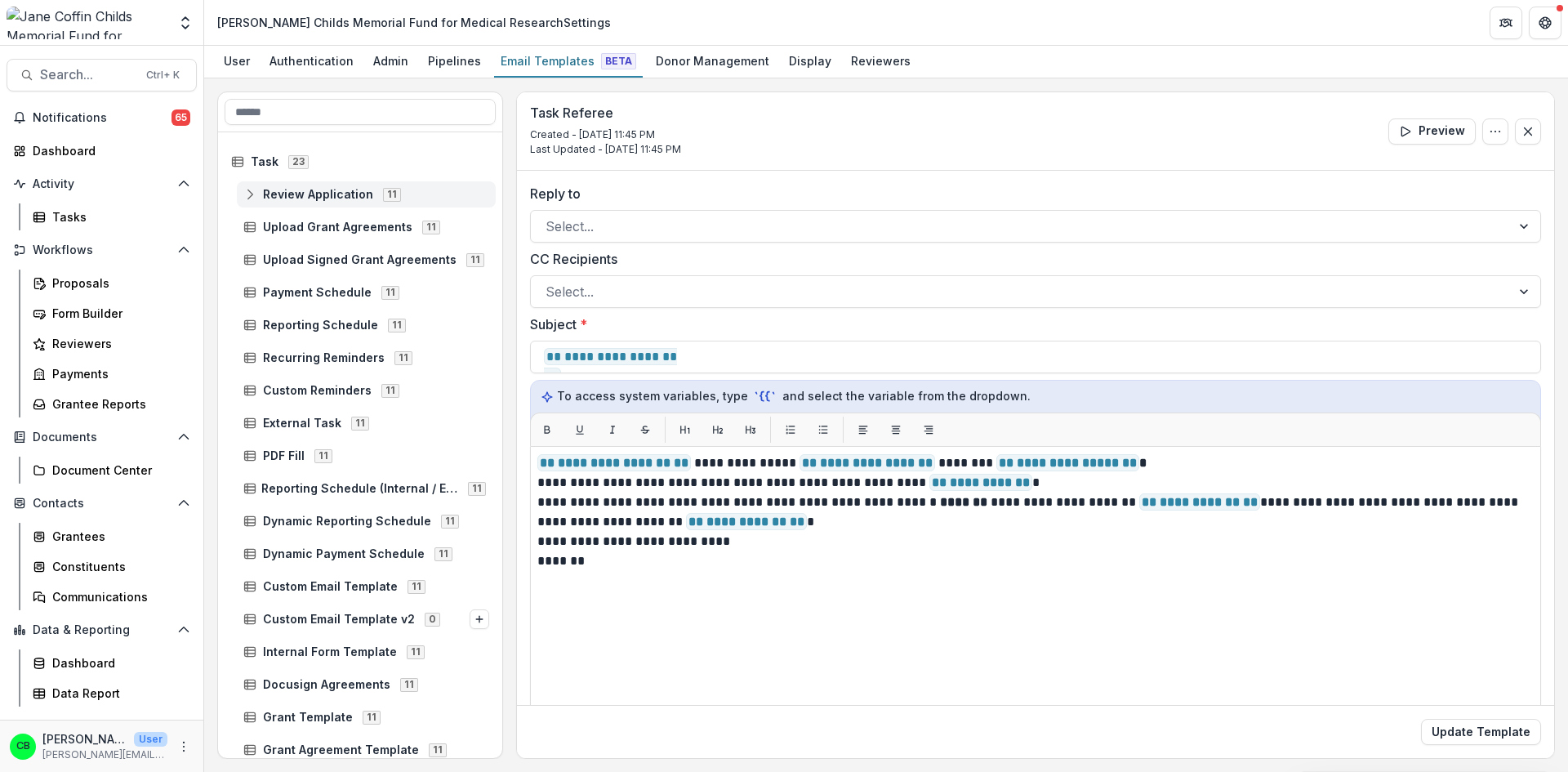
click at [251, 194] on icon at bounding box center [250, 194] width 13 height 13
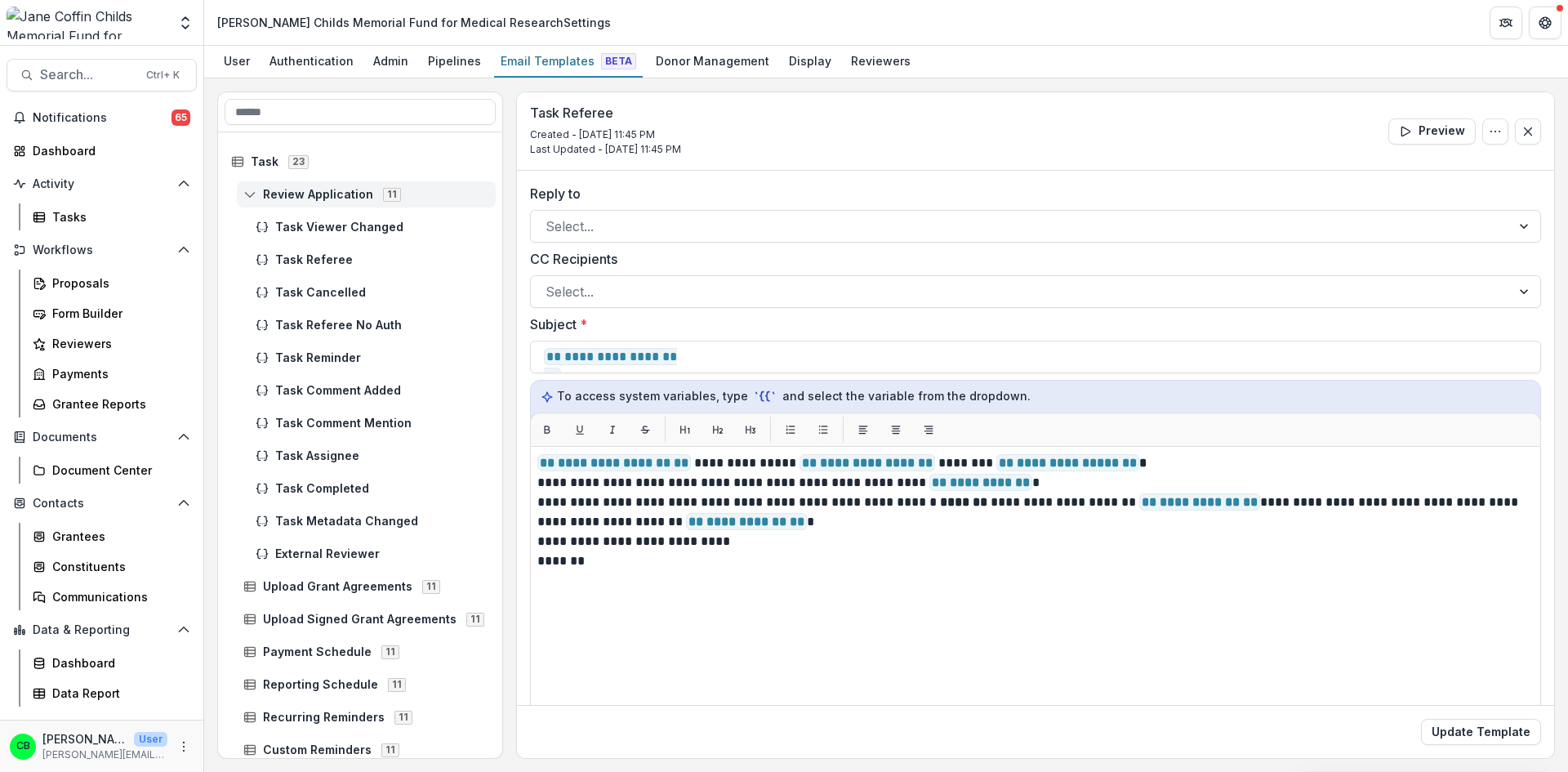
click at [251, 194] on icon at bounding box center [250, 194] width 13 height 13
